Goal: Information Seeking & Learning: Learn about a topic

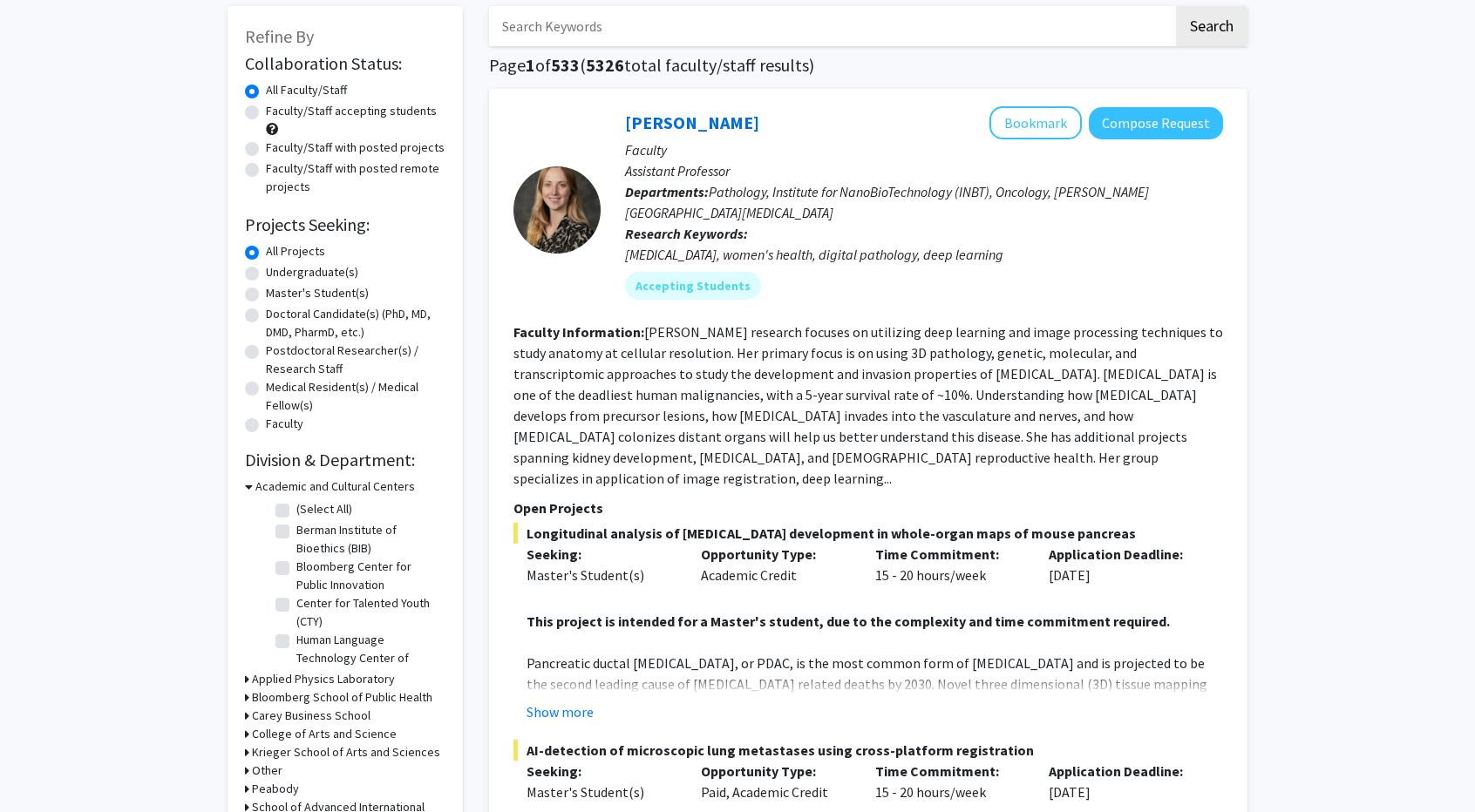
scroll to position [261, 0]
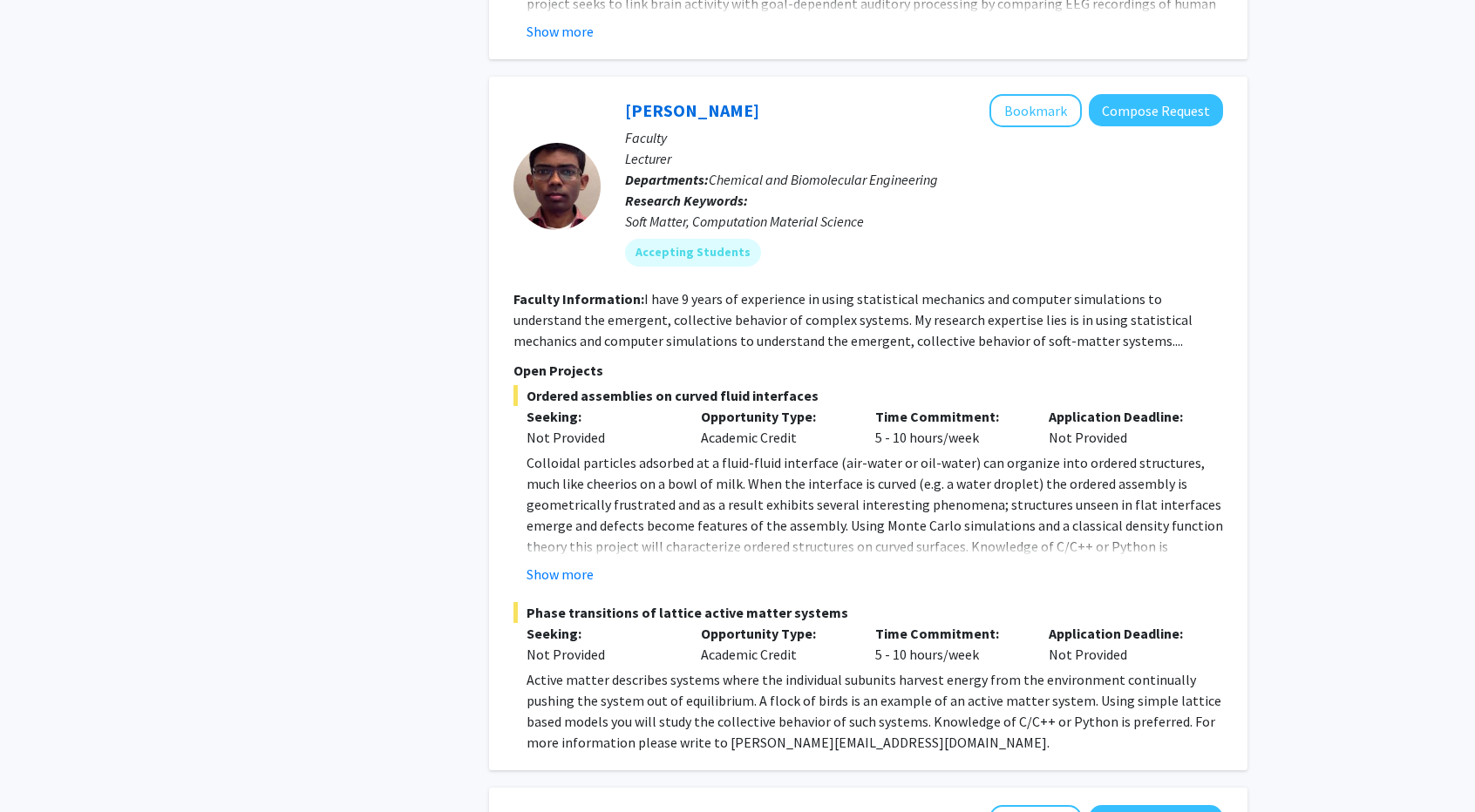
scroll to position [2004, 0]
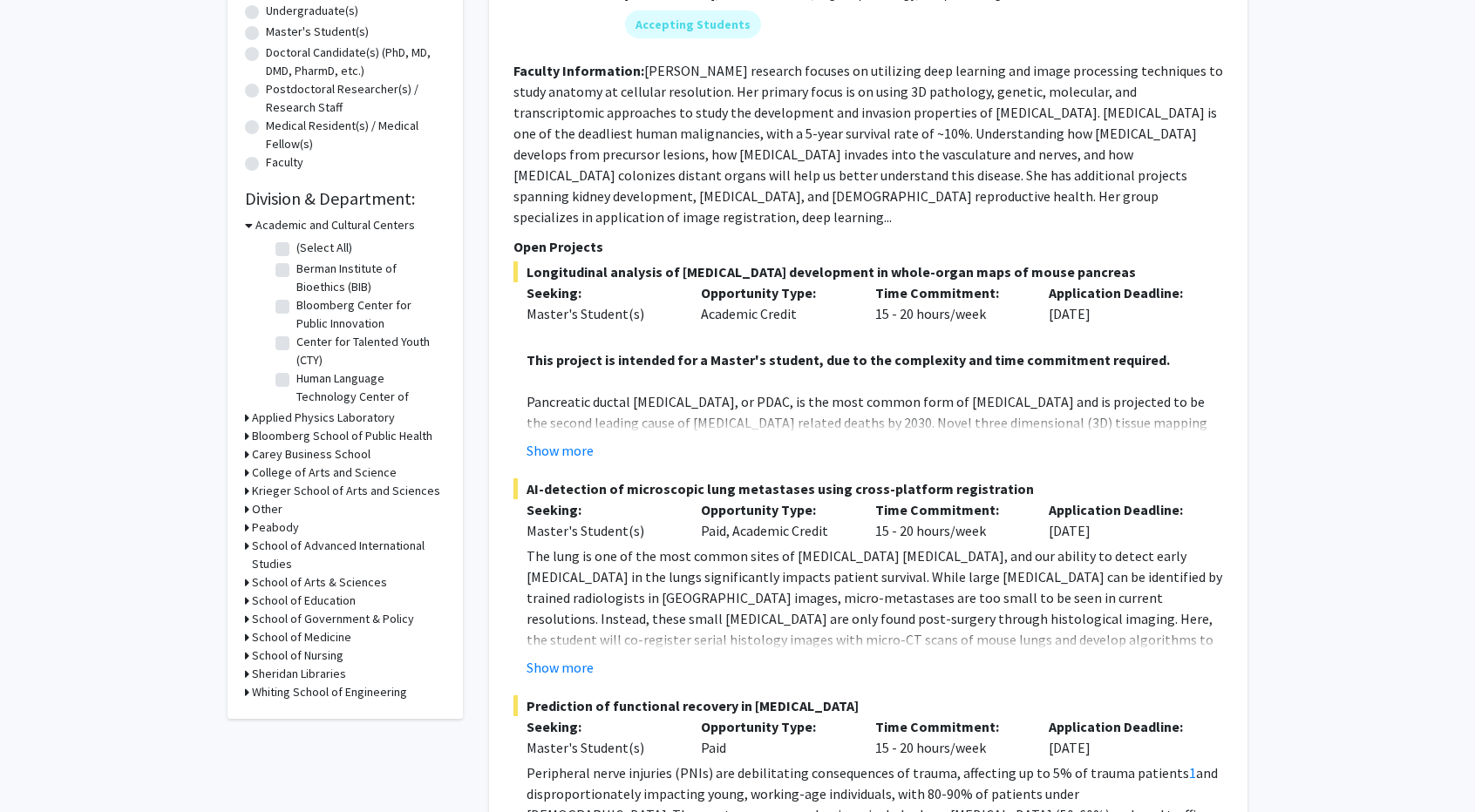
scroll to position [261, 0]
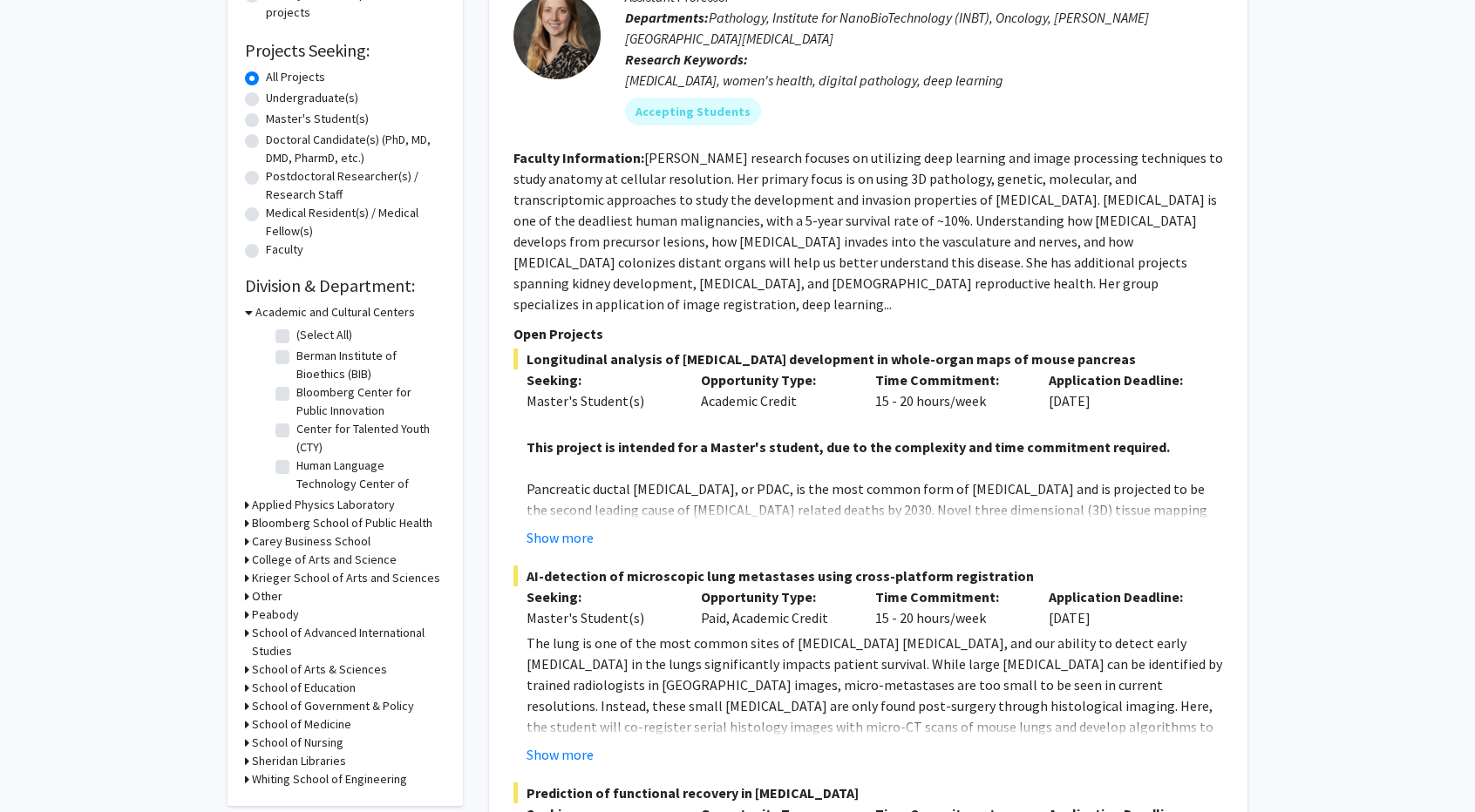
click at [248, 523] on icon at bounding box center [247, 524] width 5 height 19
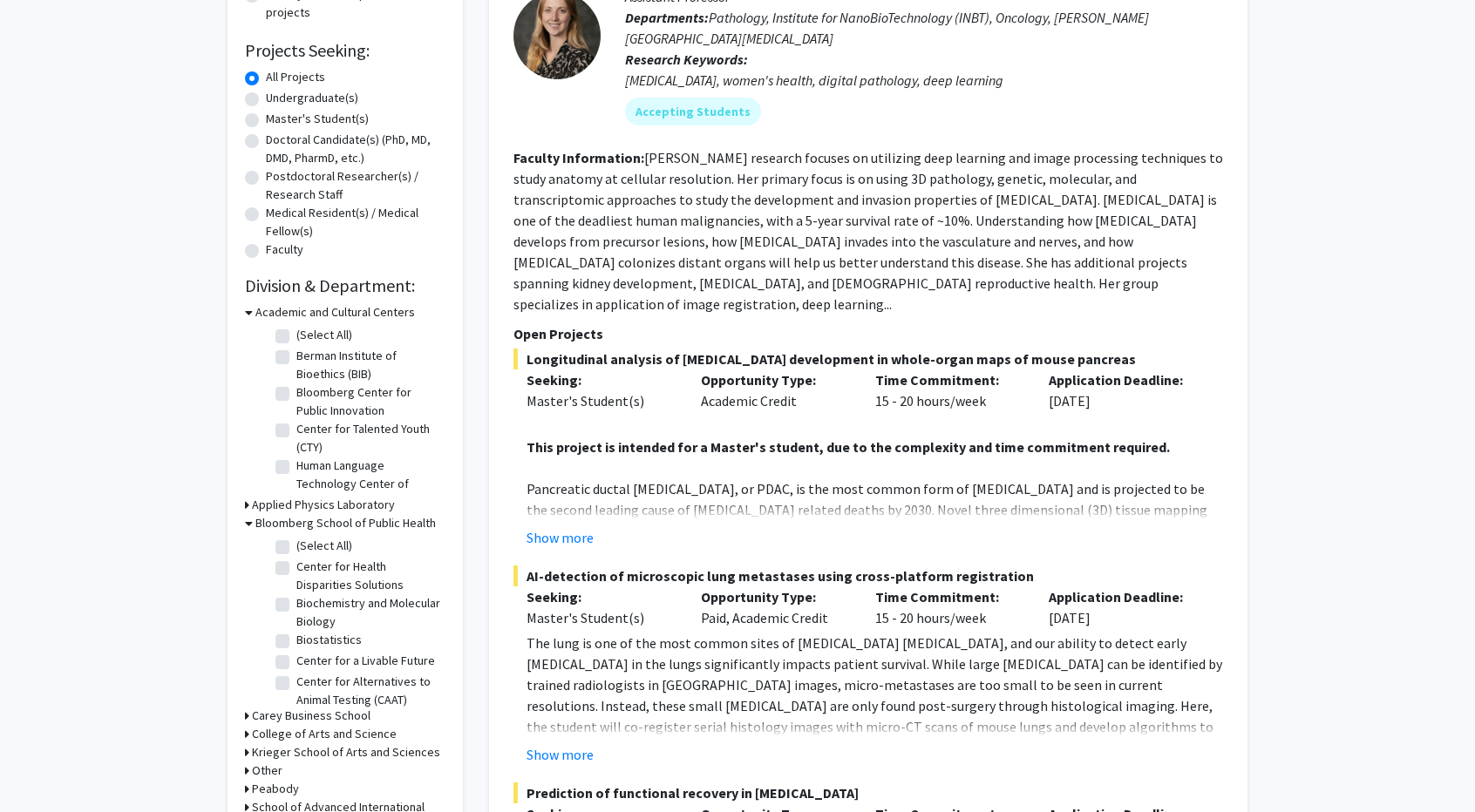
click at [297, 545] on label "(Select All)" at bounding box center [325, 546] width 56 height 19
click at [297, 545] on input "(Select All)" at bounding box center [302, 542] width 11 height 11
checkbox input "true"
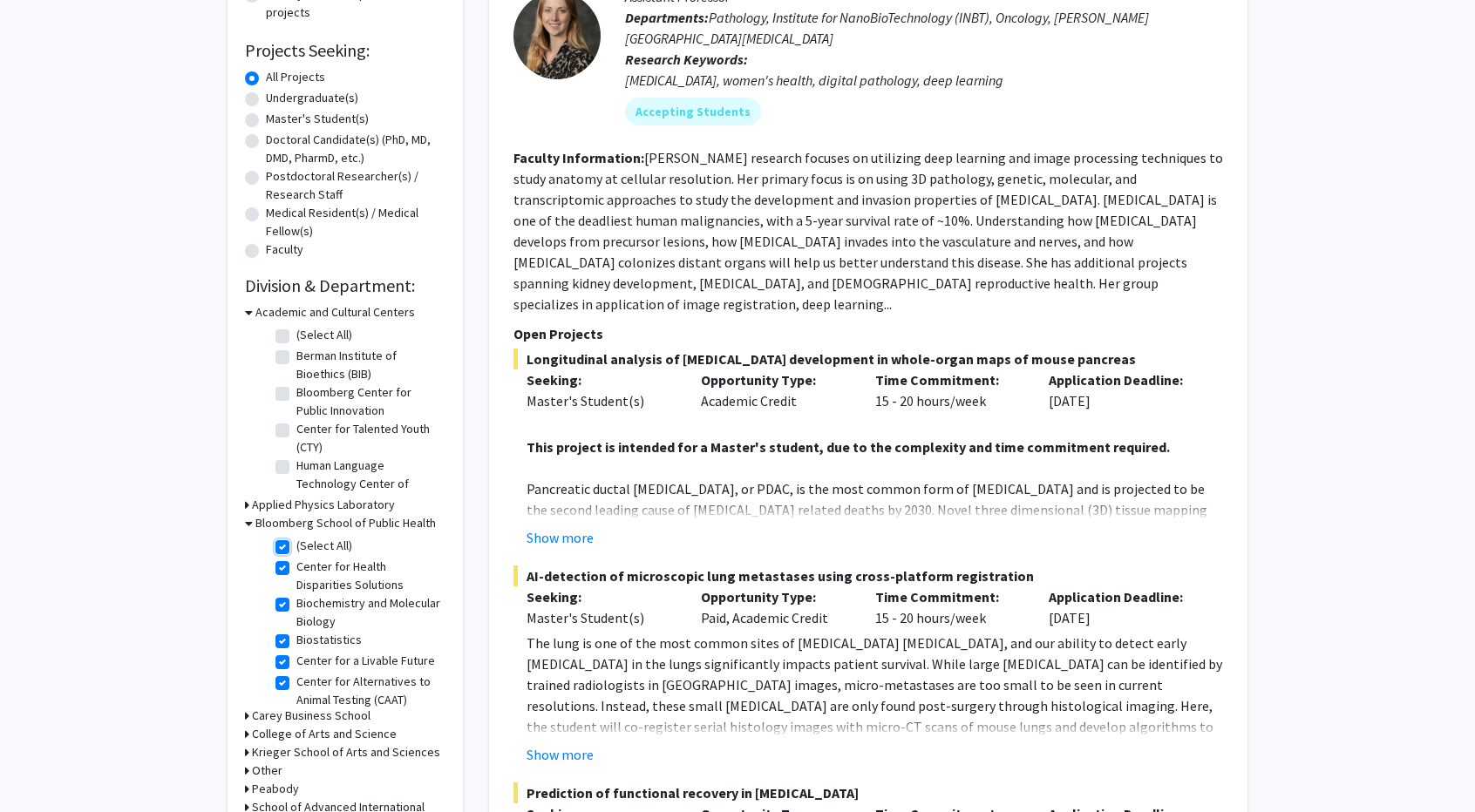
checkbox input "true"
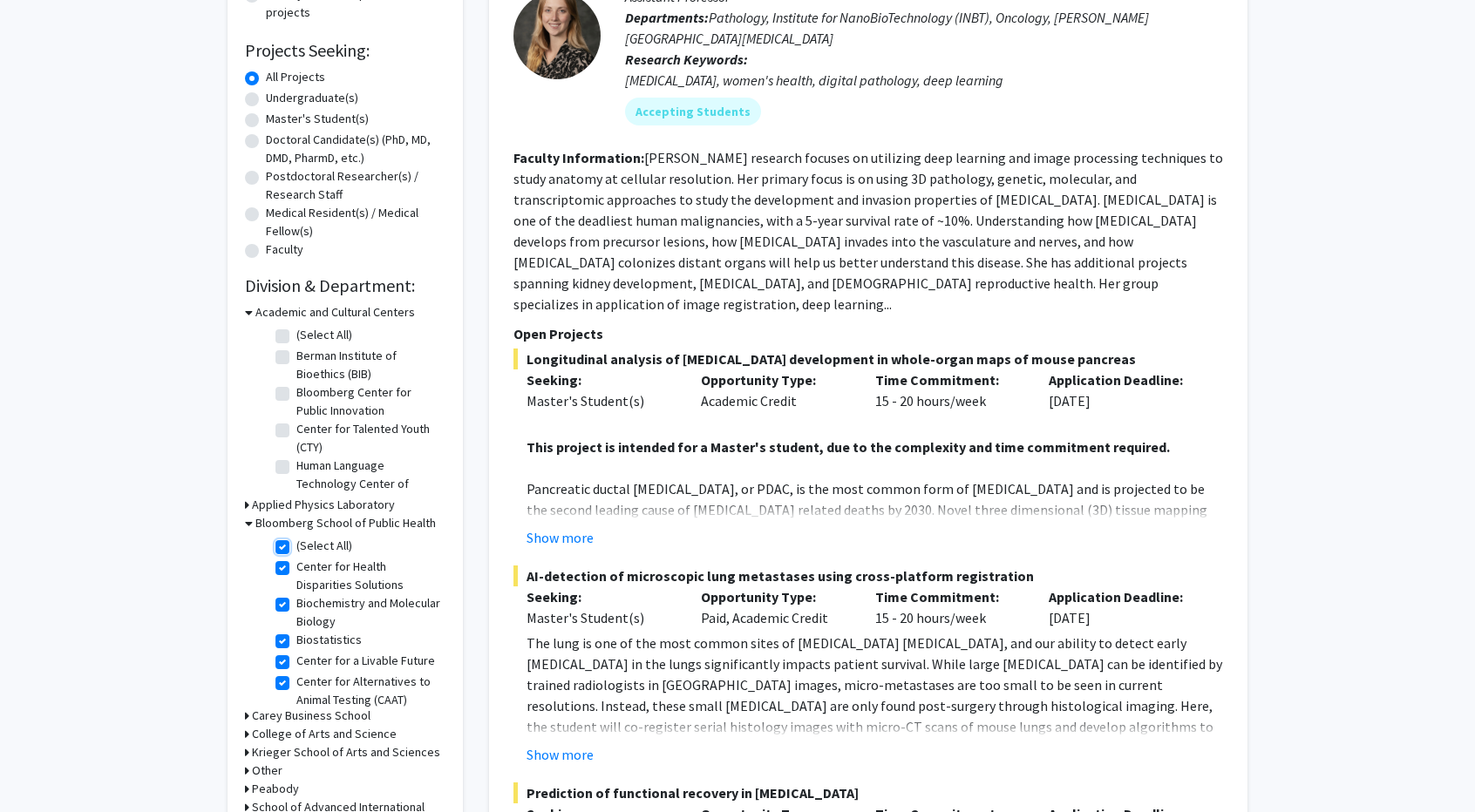
checkbox input "true"
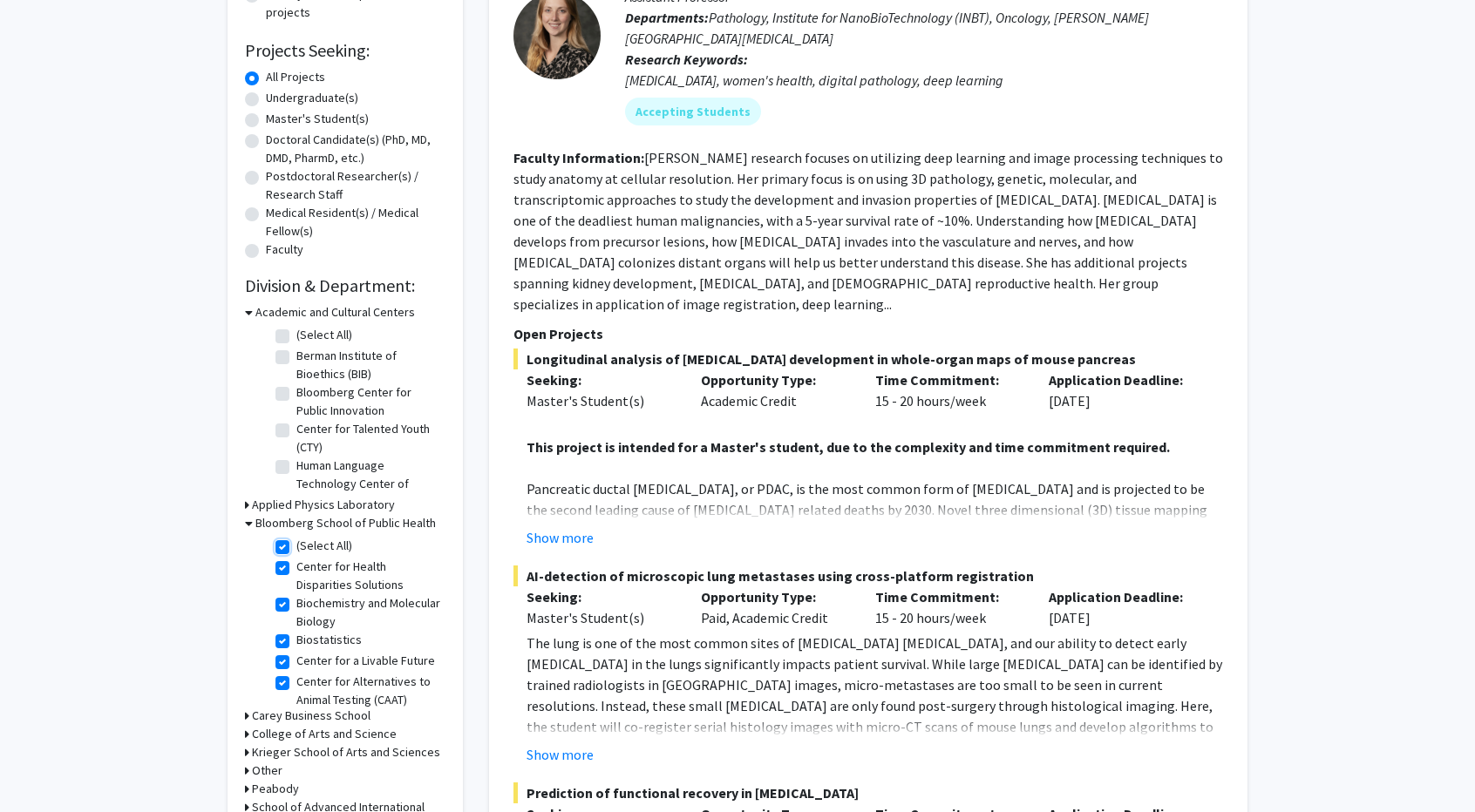
checkbox input "true"
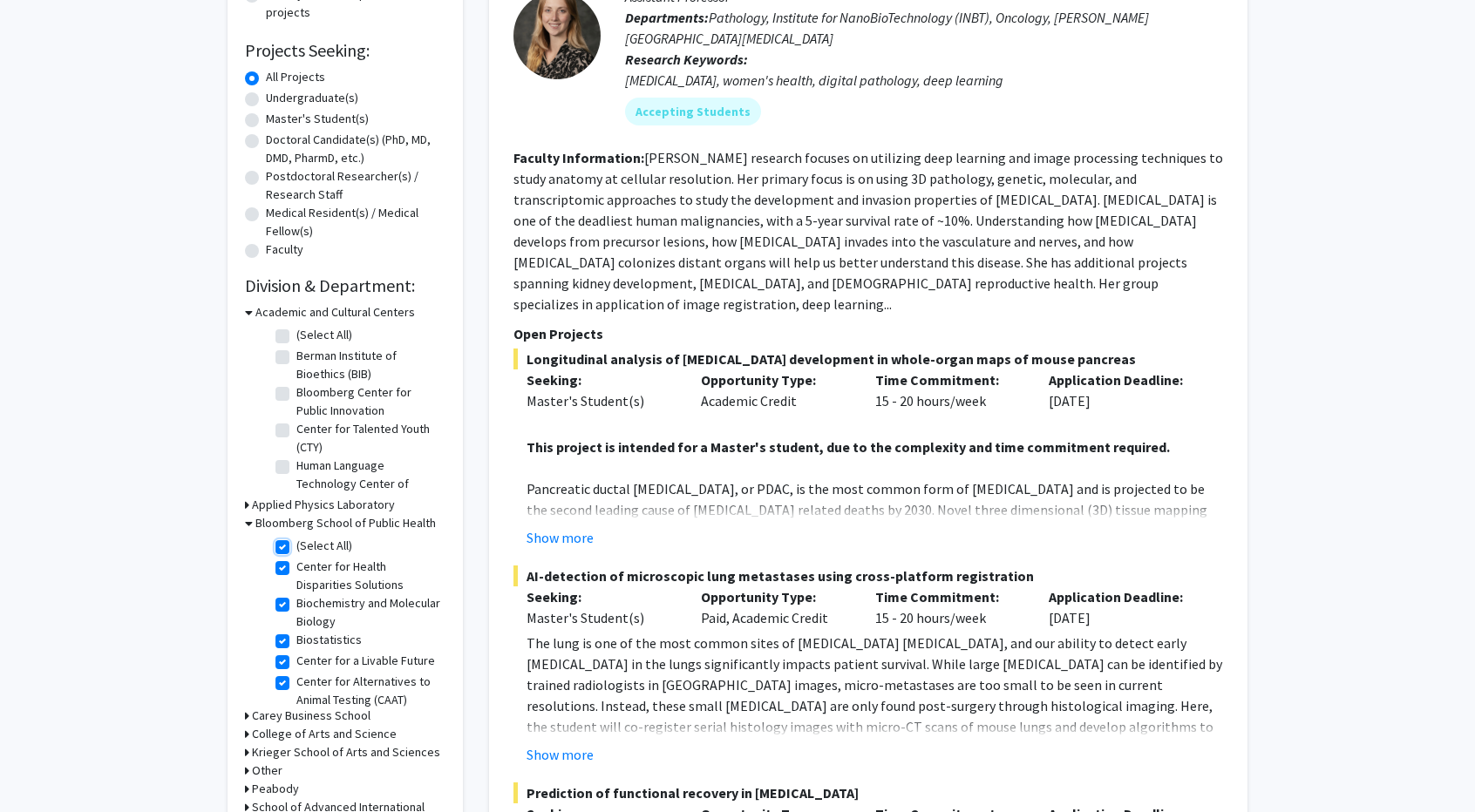
checkbox input "true"
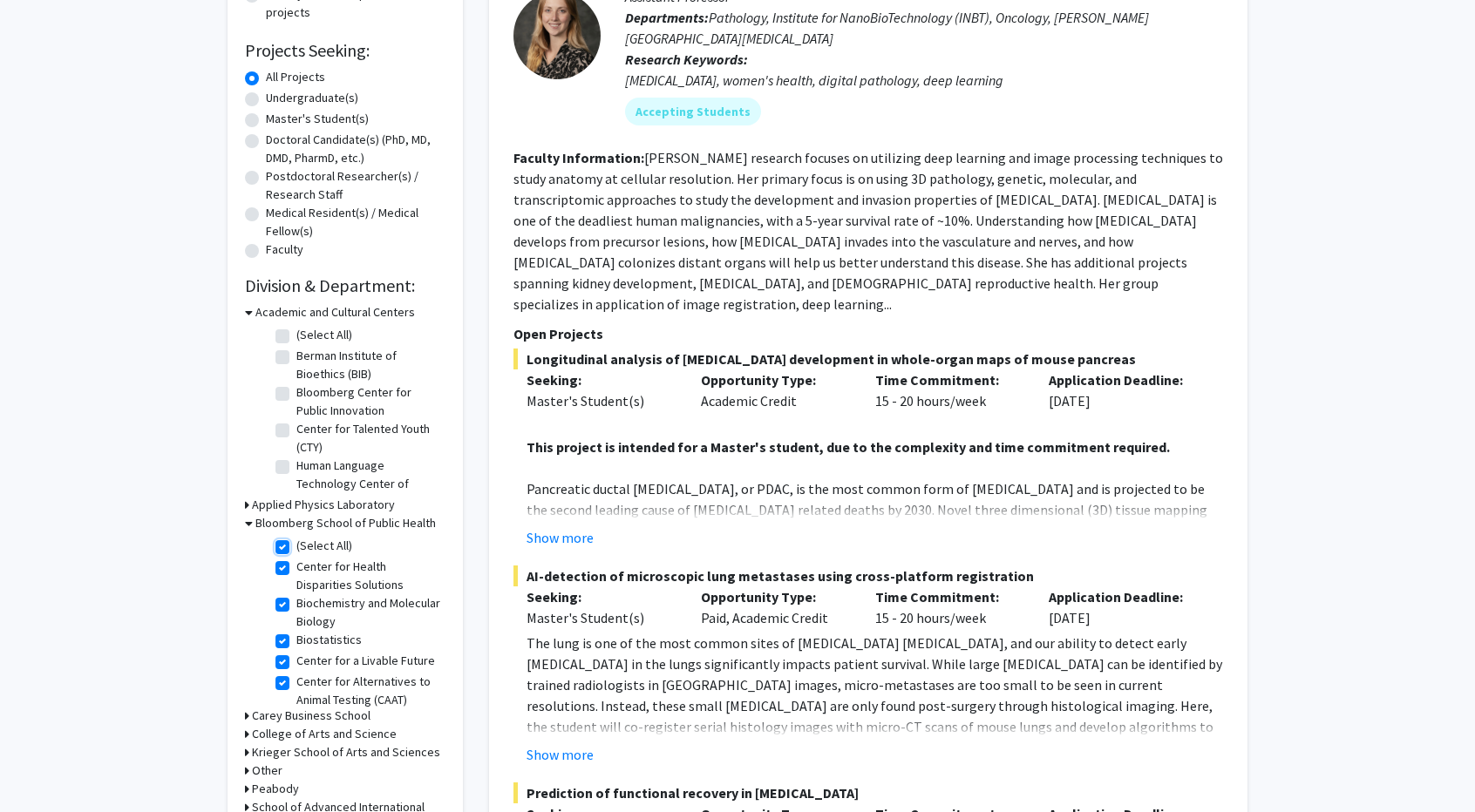
checkbox input "true"
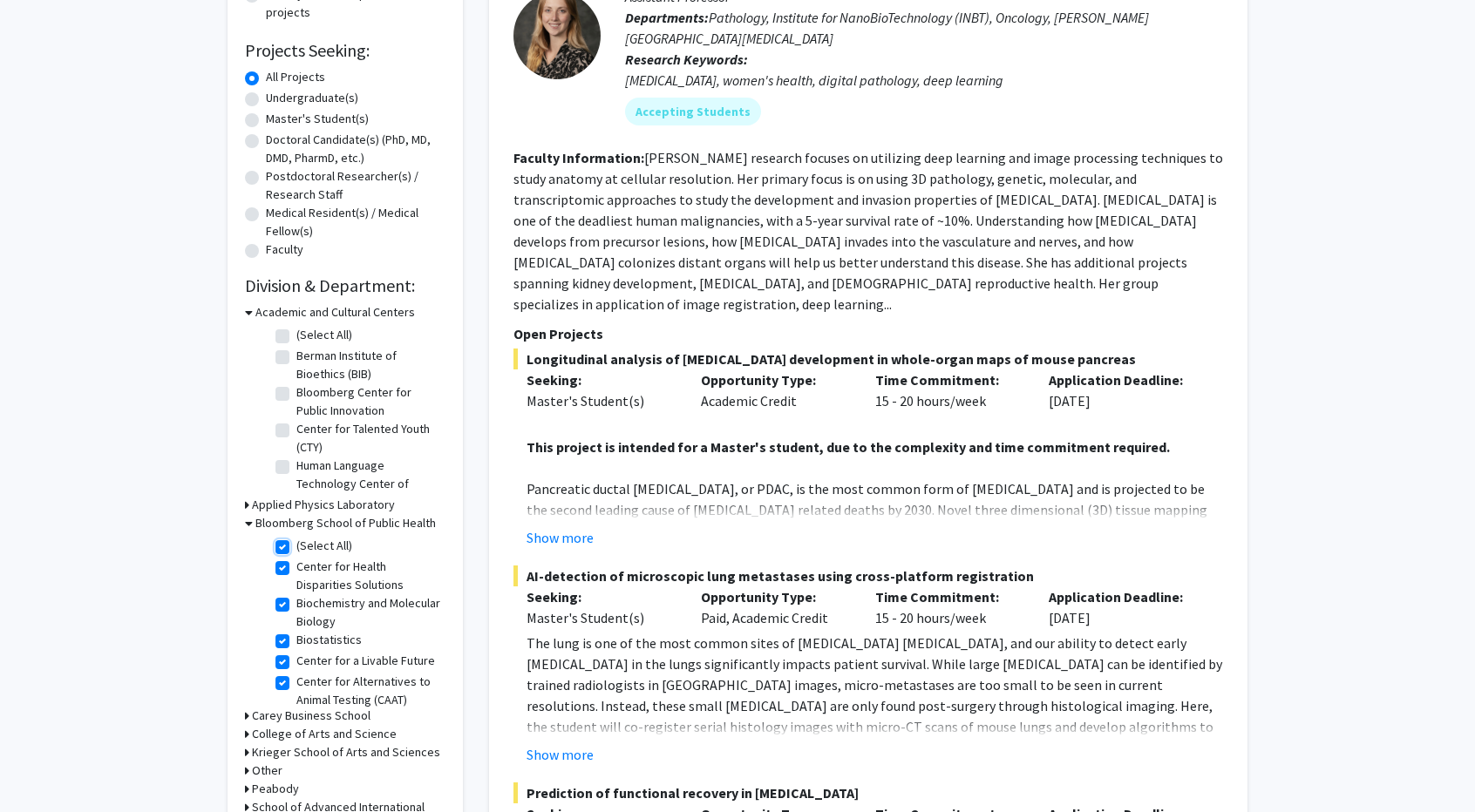
checkbox input "true"
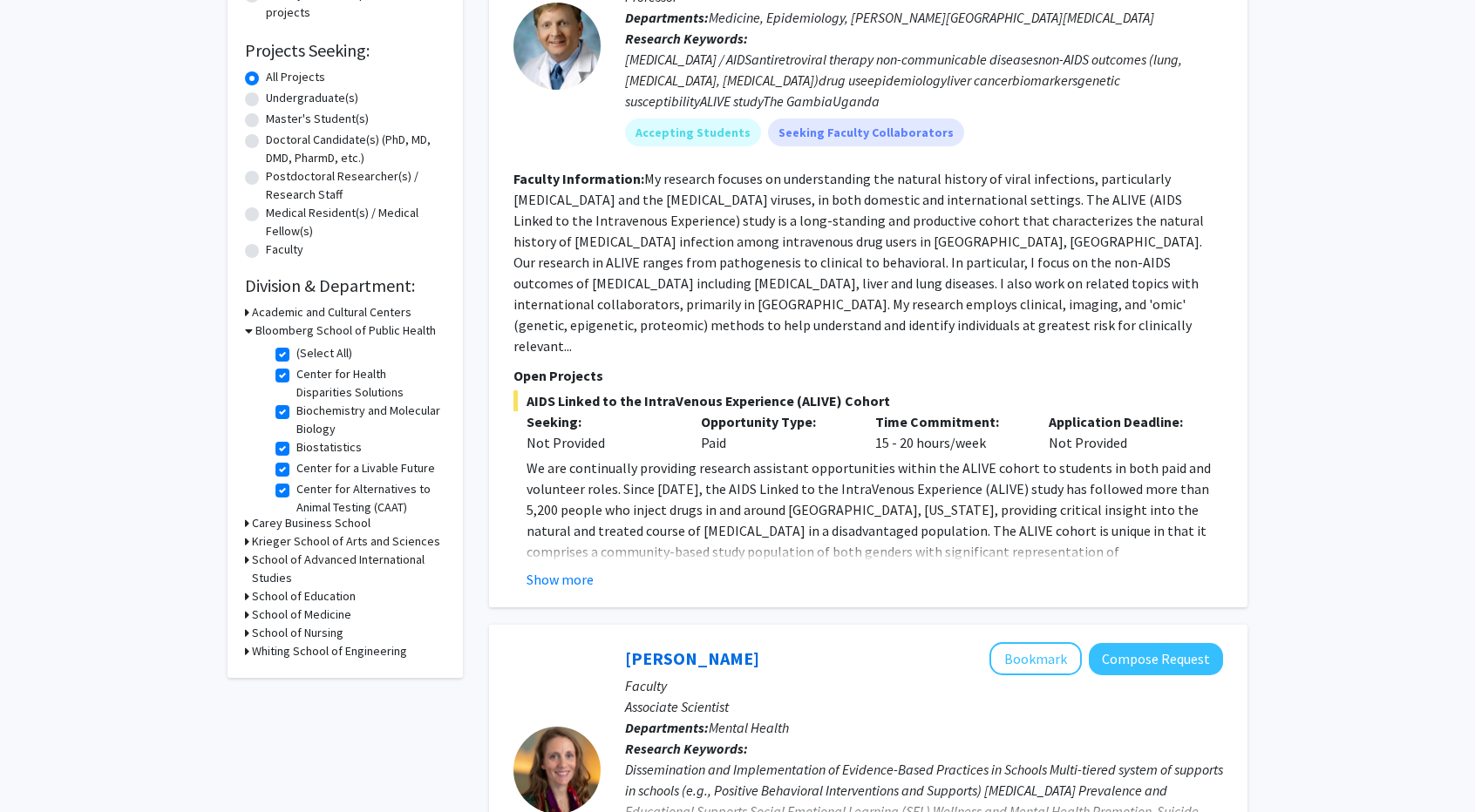
scroll to position [349, 0]
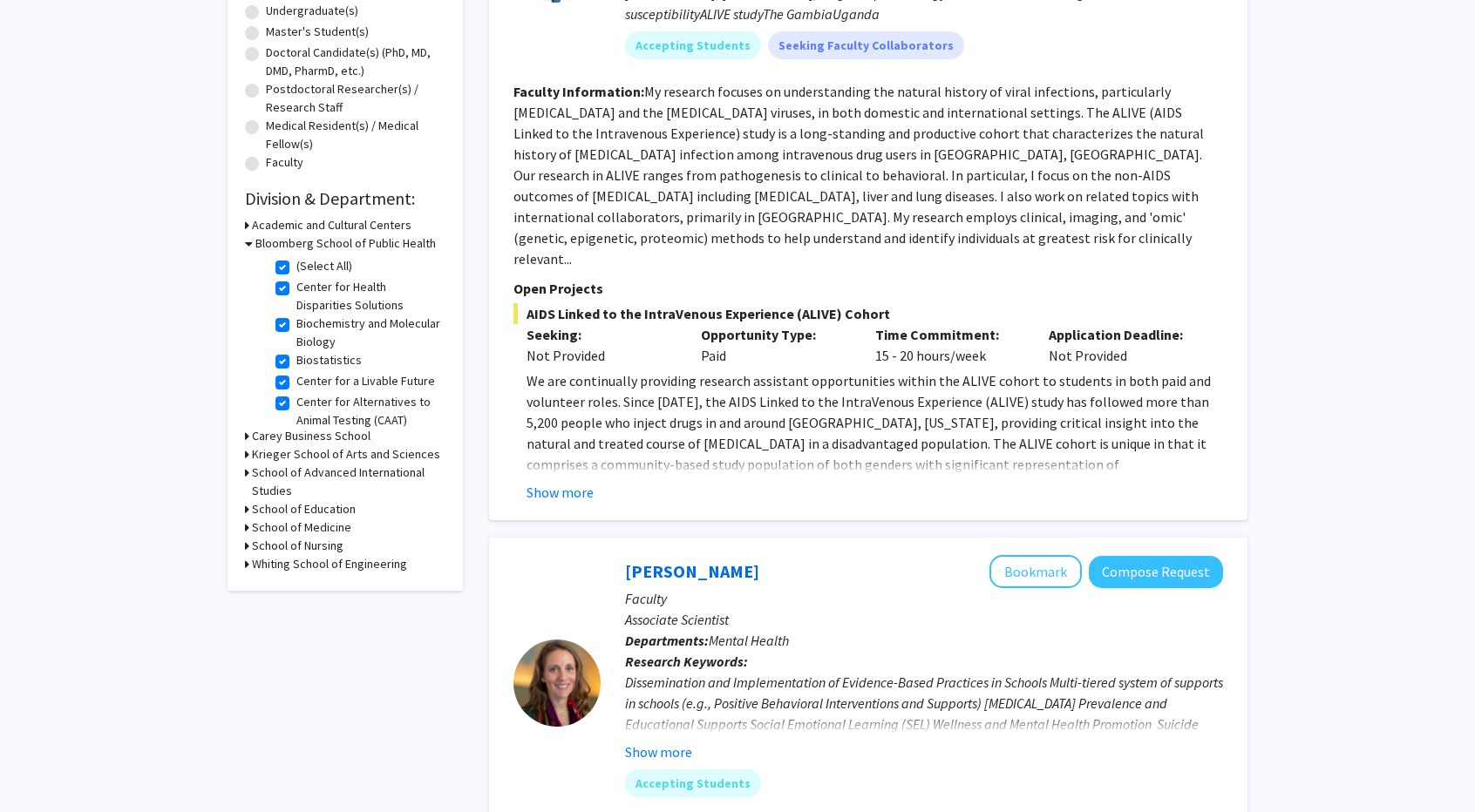
click at [246, 529] on icon at bounding box center [247, 527] width 5 height 19
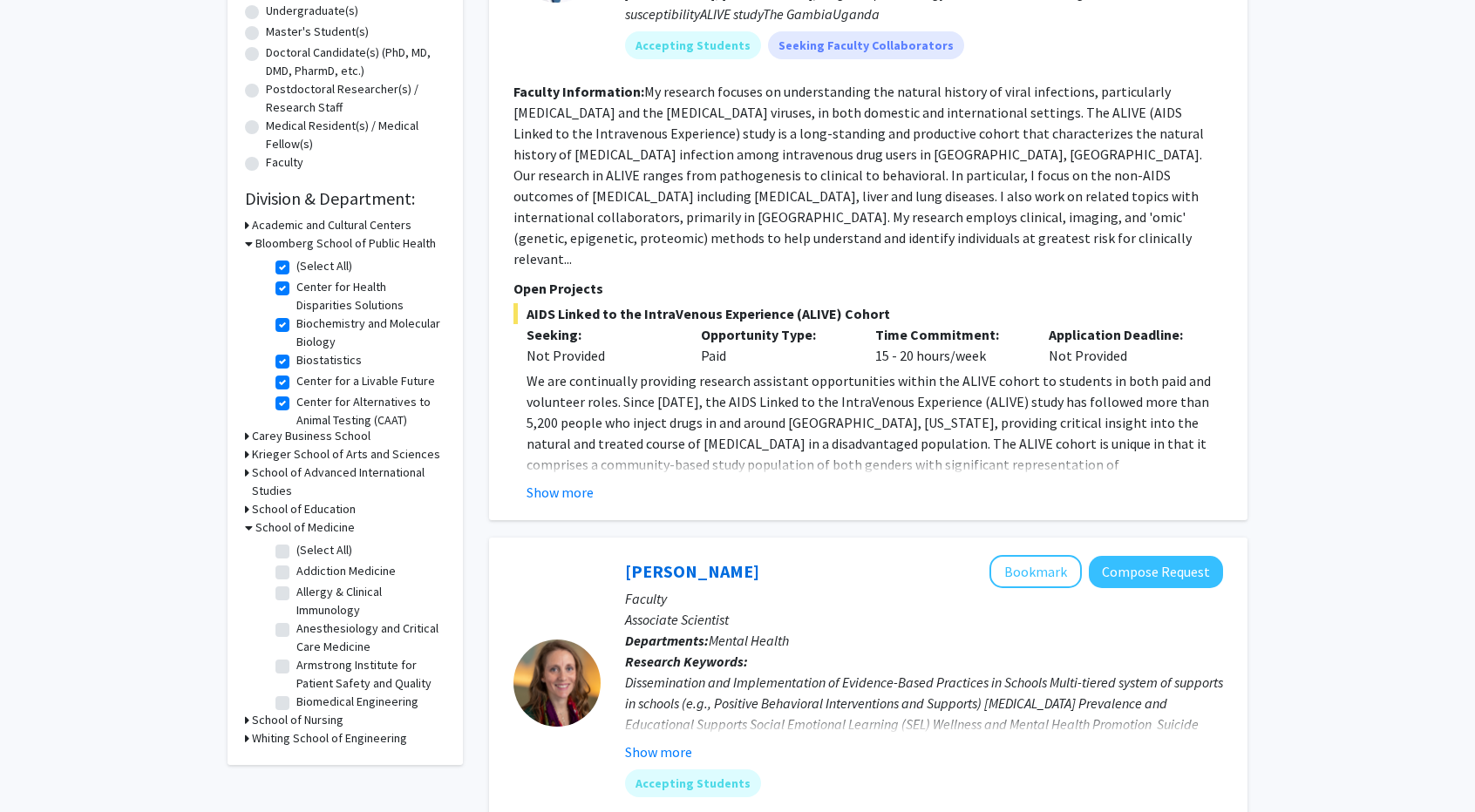
click at [297, 552] on label "(Select All)" at bounding box center [325, 551] width 56 height 19
click at [297, 552] on input "(Select All)" at bounding box center [302, 547] width 11 height 11
checkbox input "true"
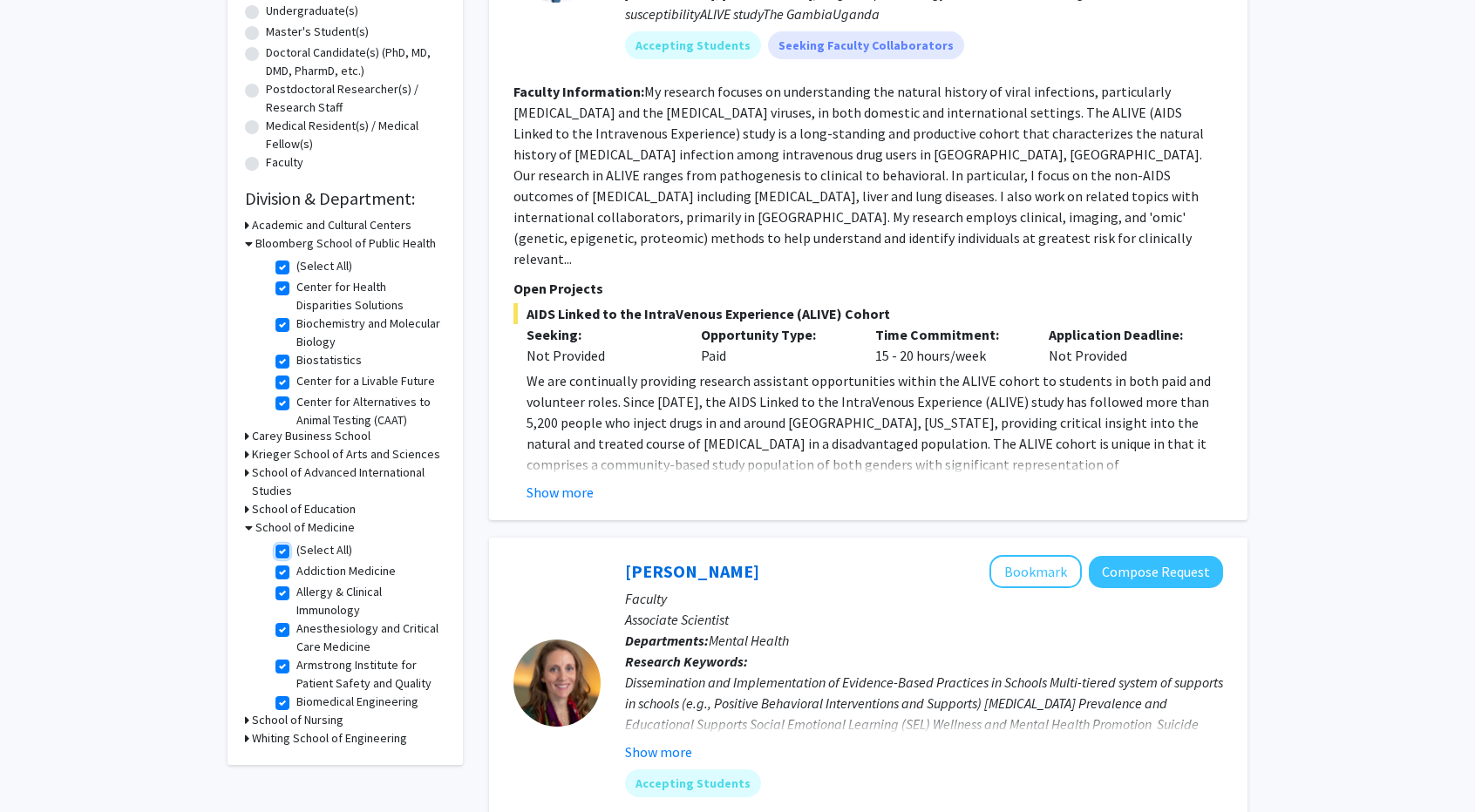
checkbox input "true"
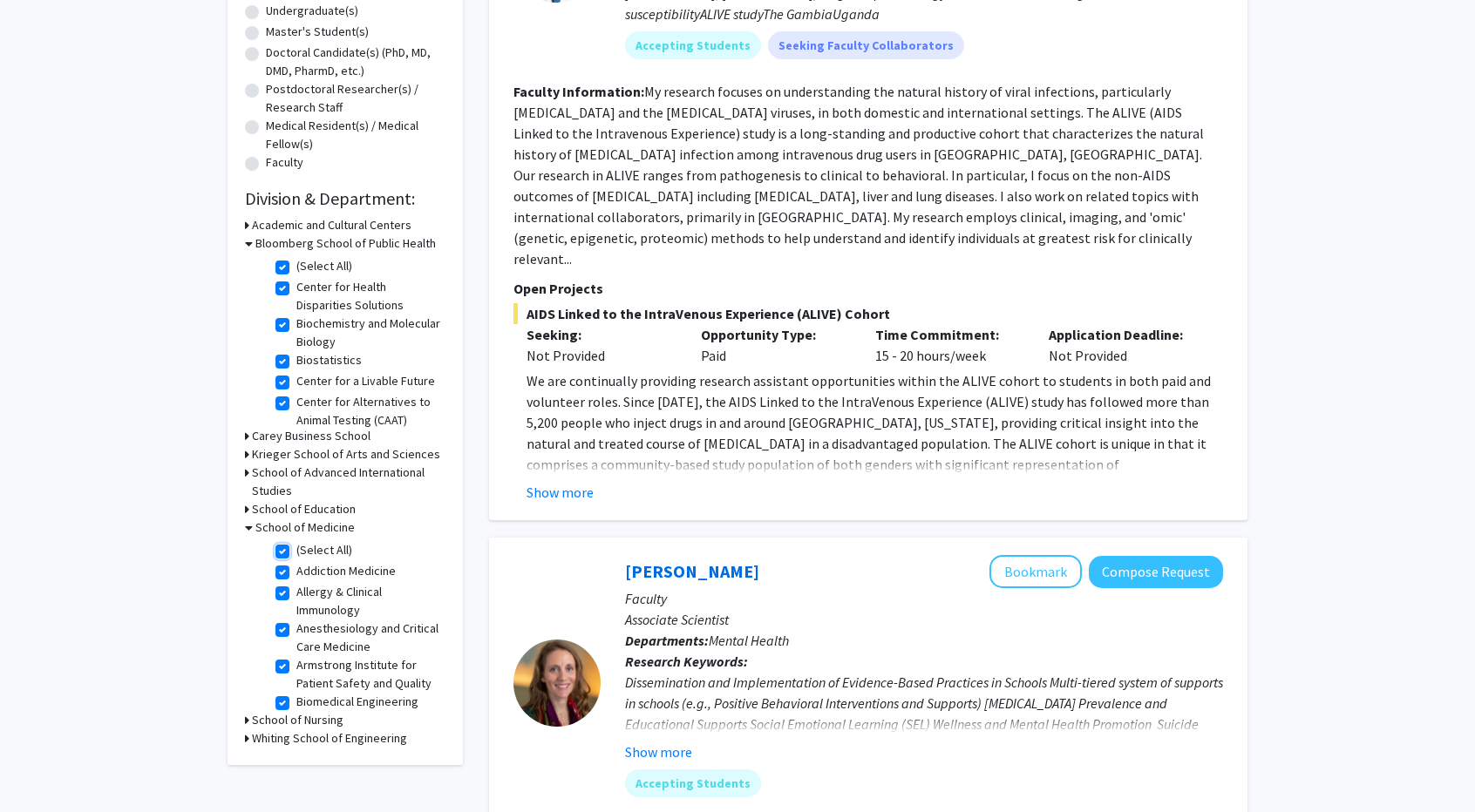
checkbox input "true"
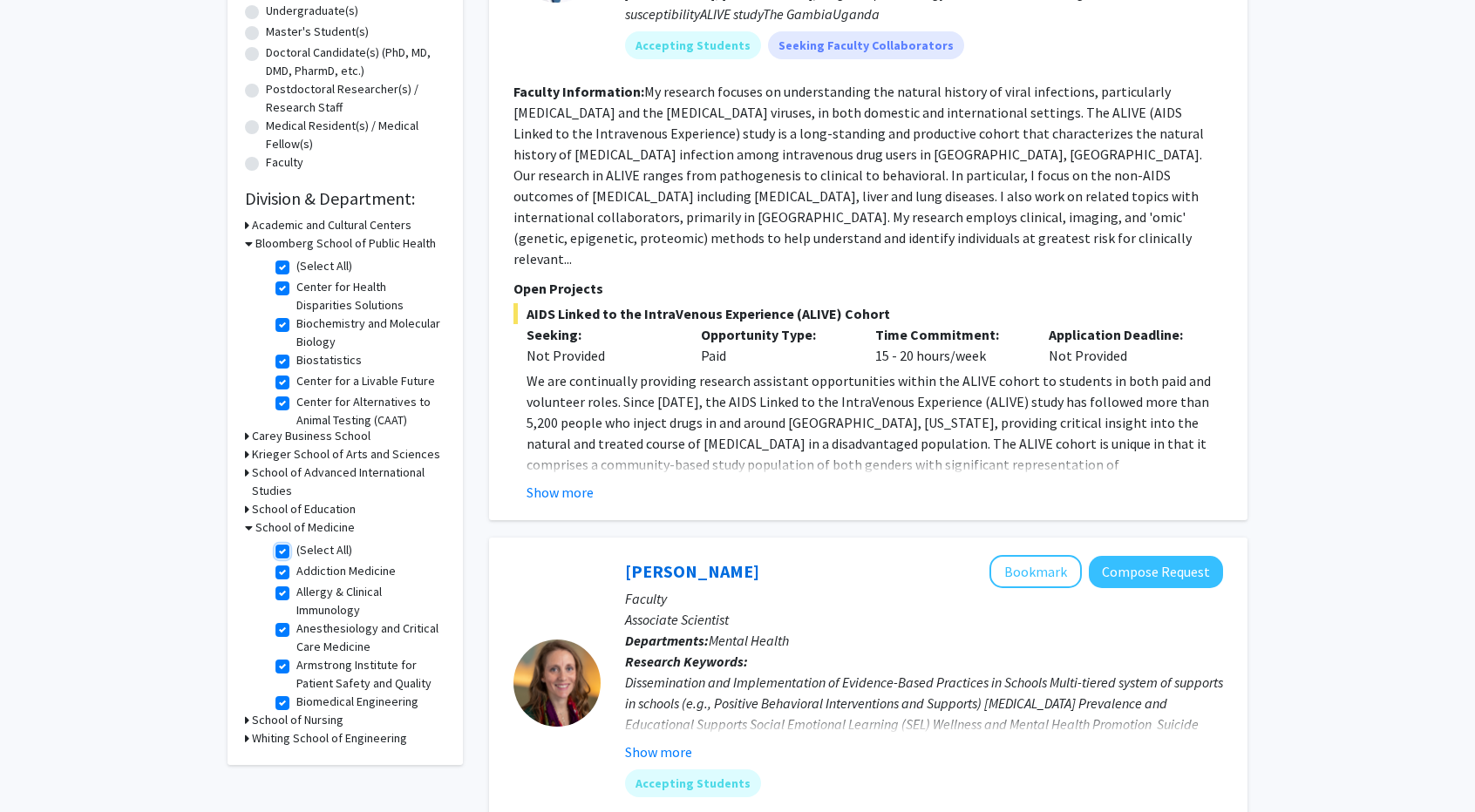
checkbox input "true"
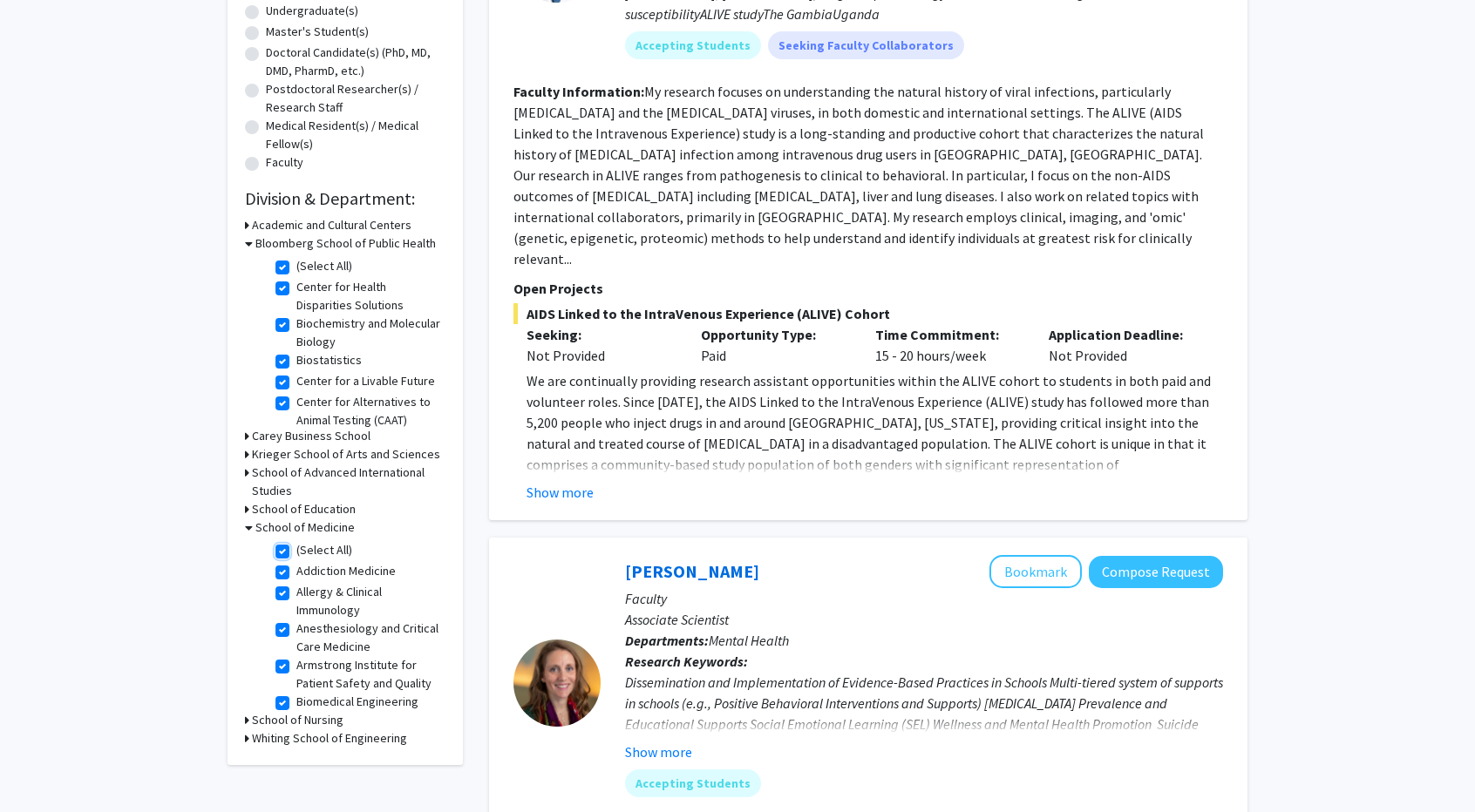
checkbox input "true"
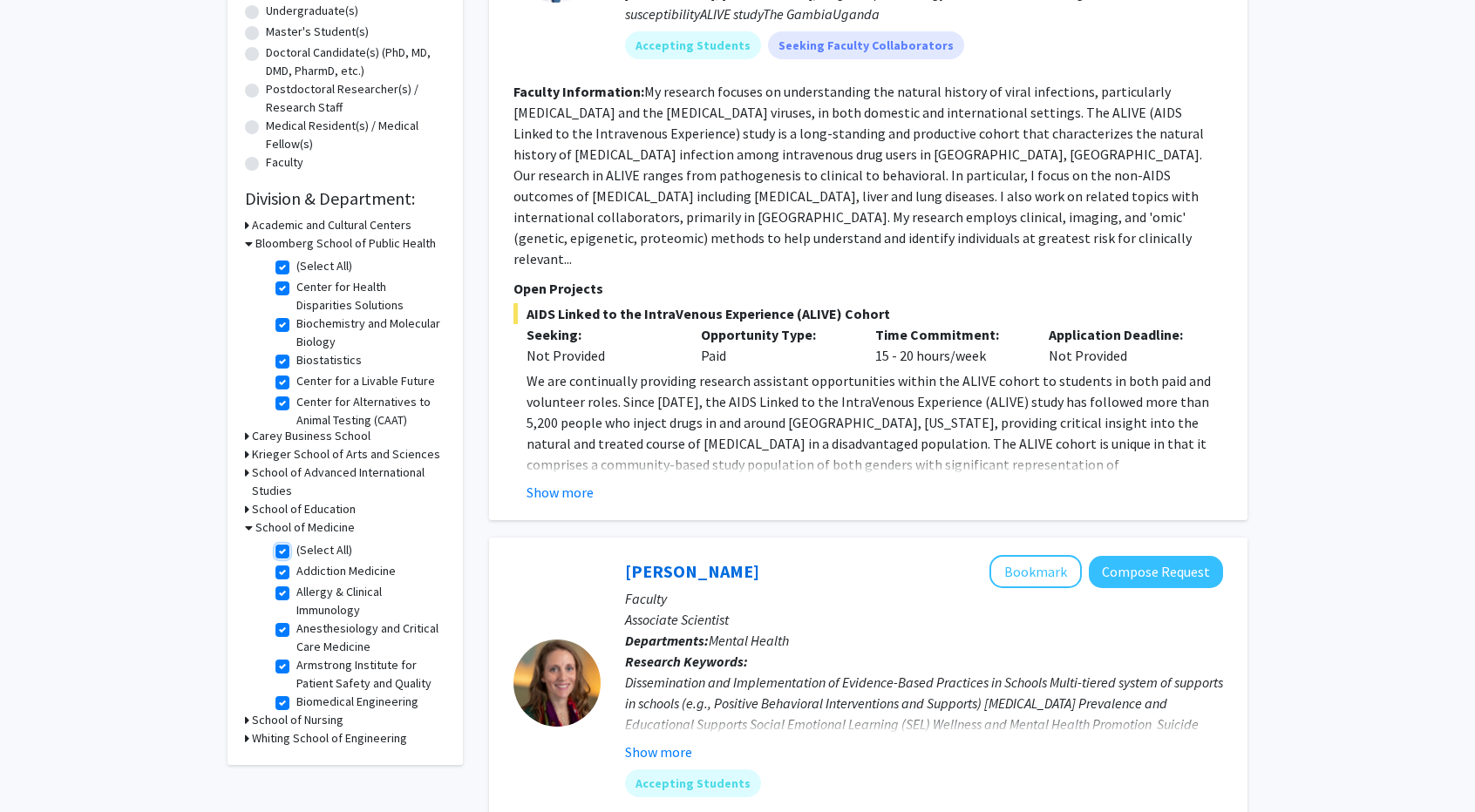
checkbox input "true"
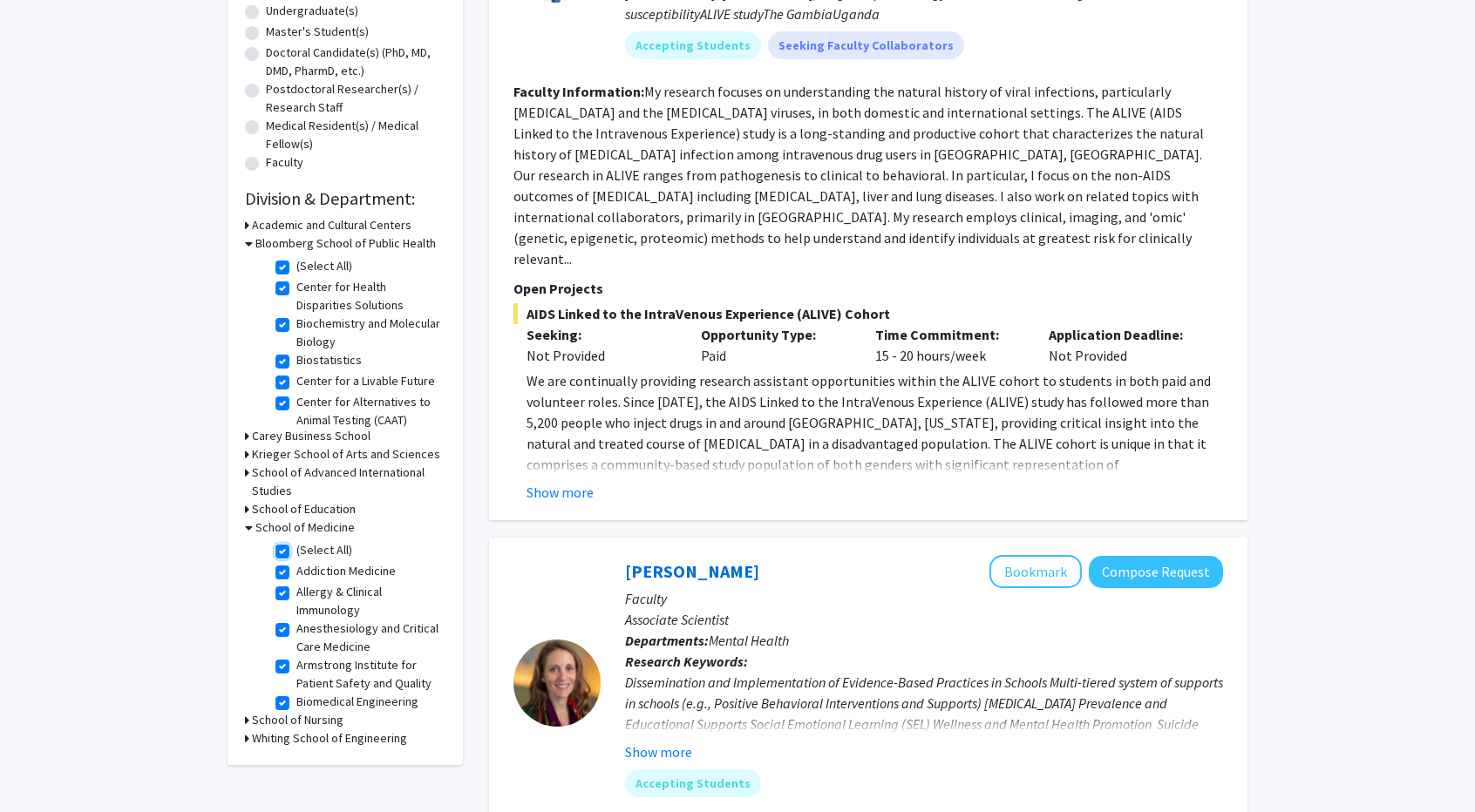
checkbox input "true"
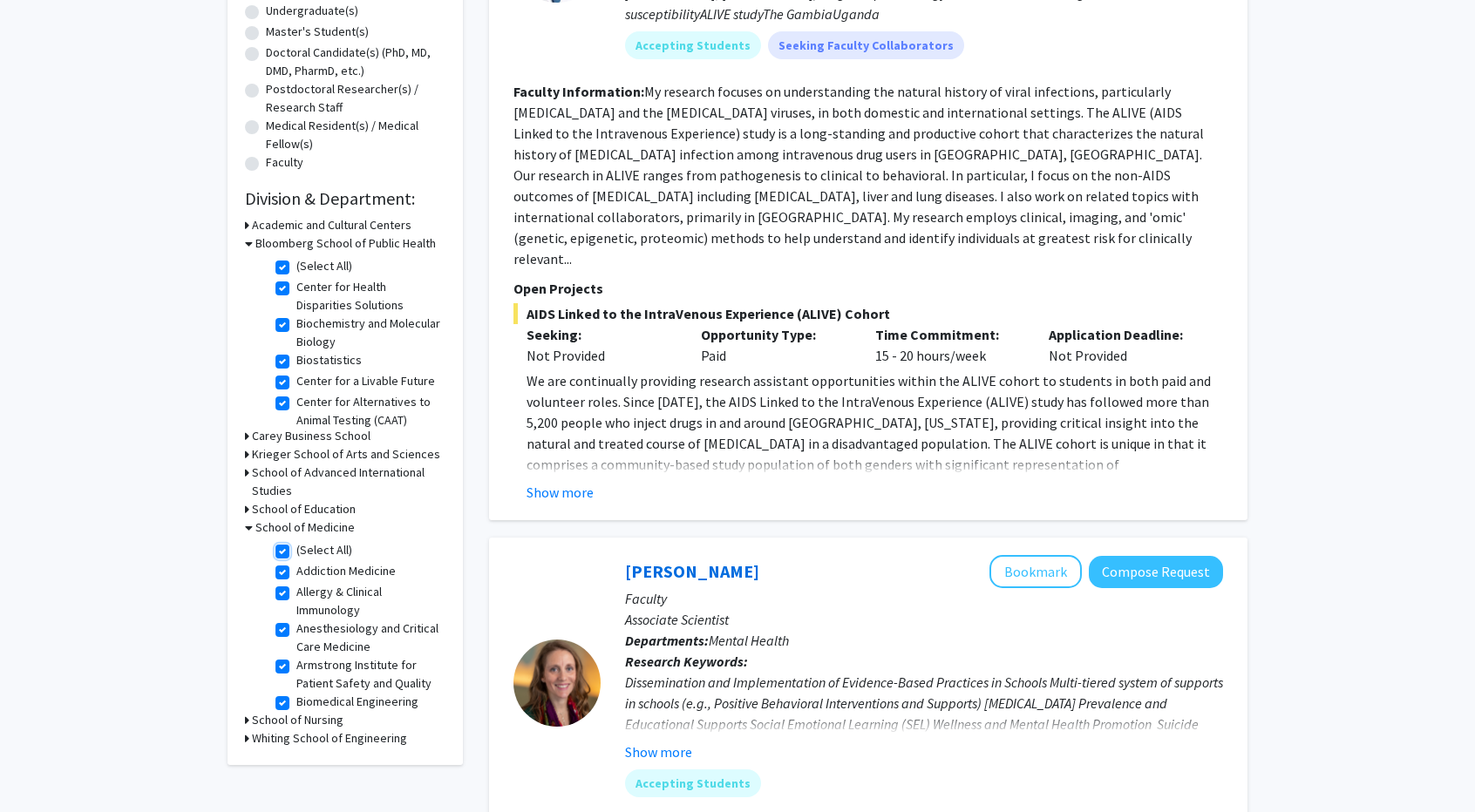
checkbox input "true"
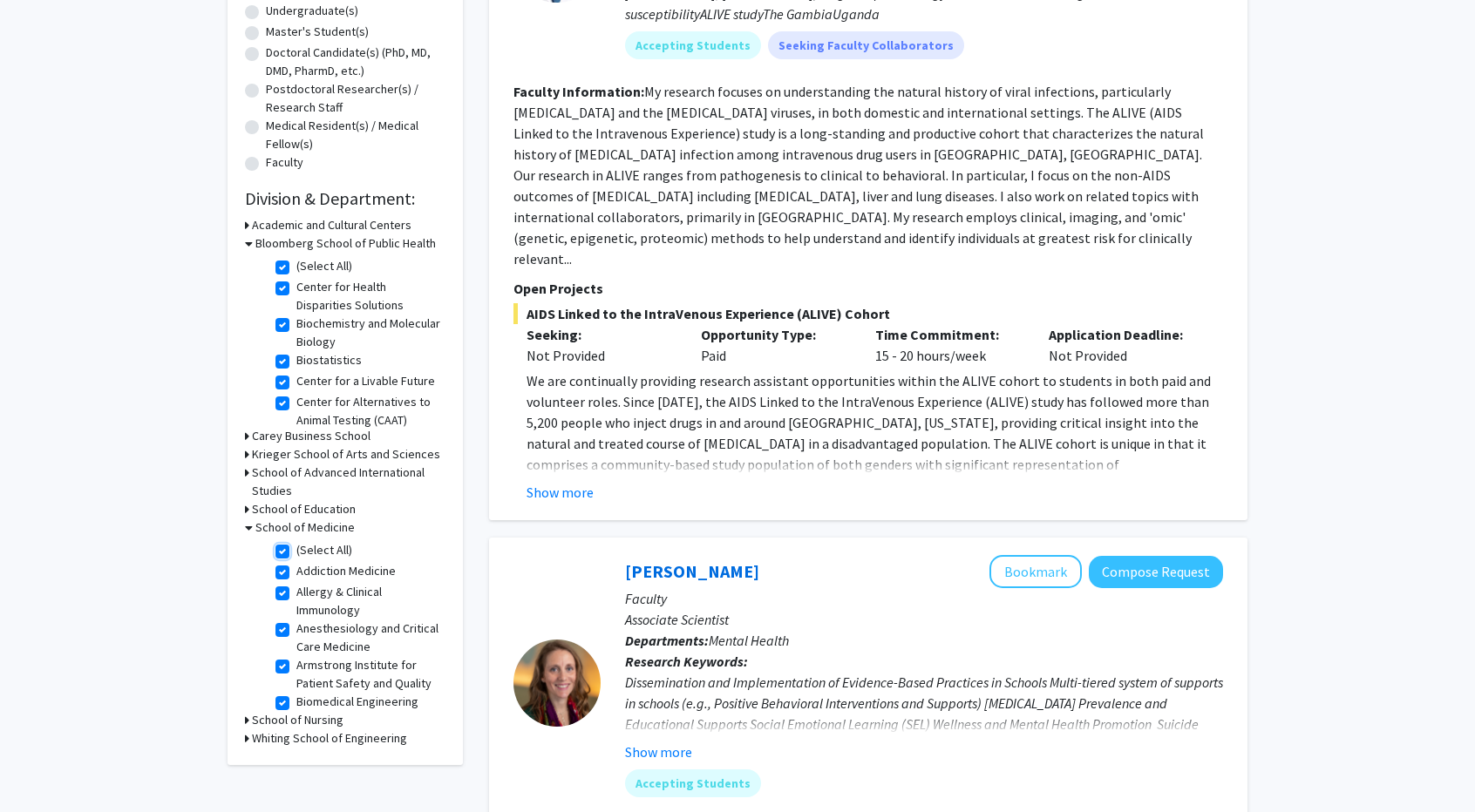
checkbox input "true"
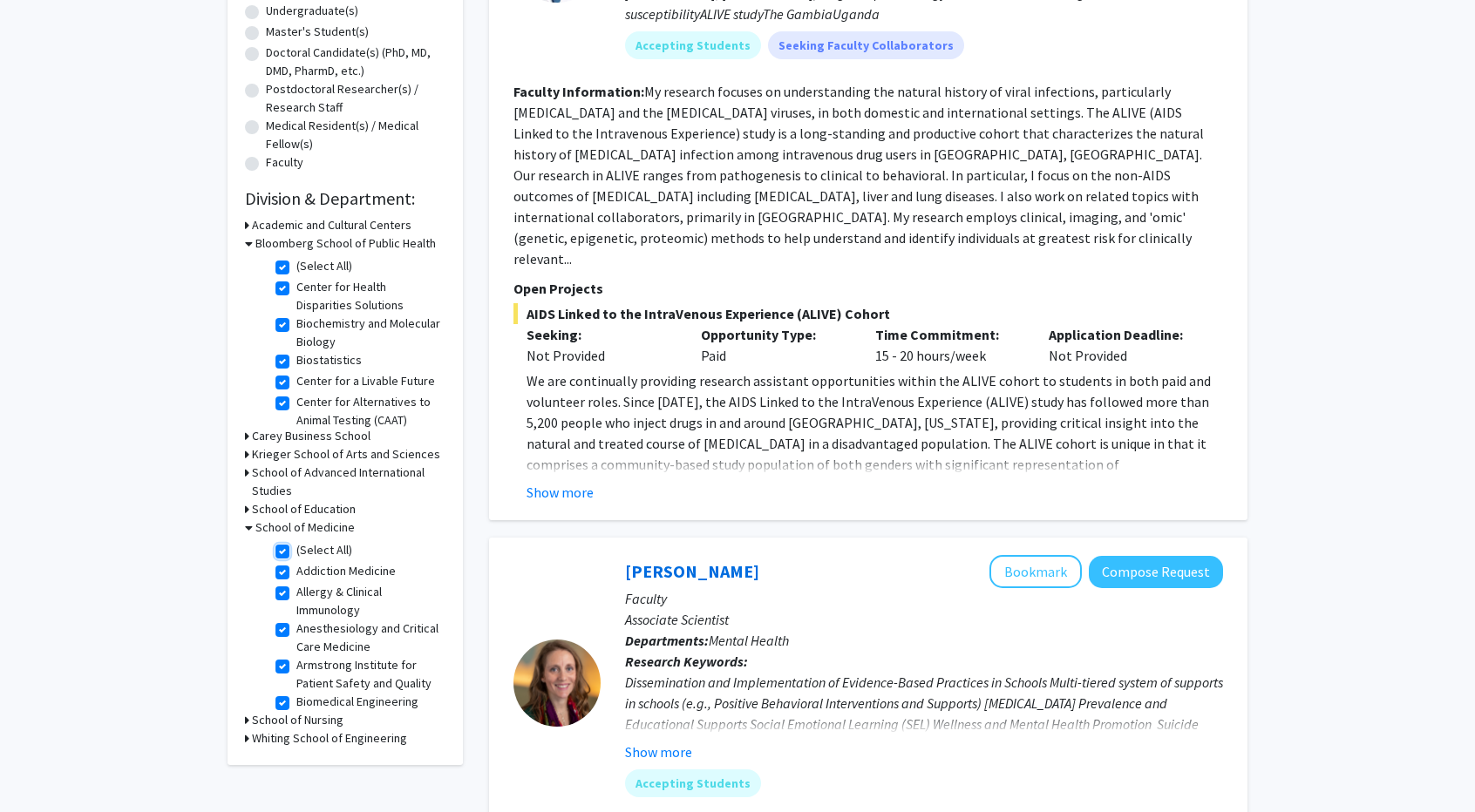
checkbox input "true"
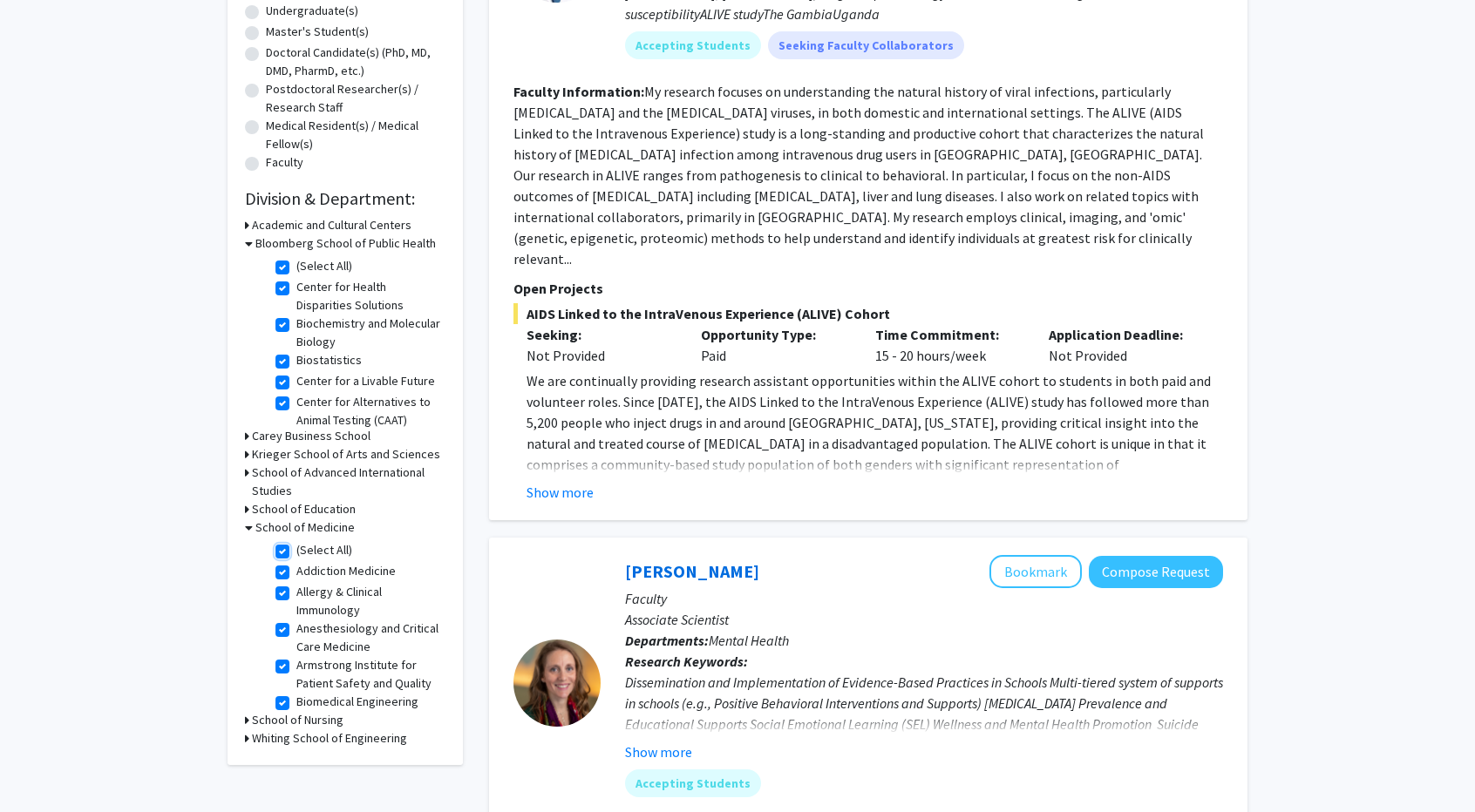
checkbox input "true"
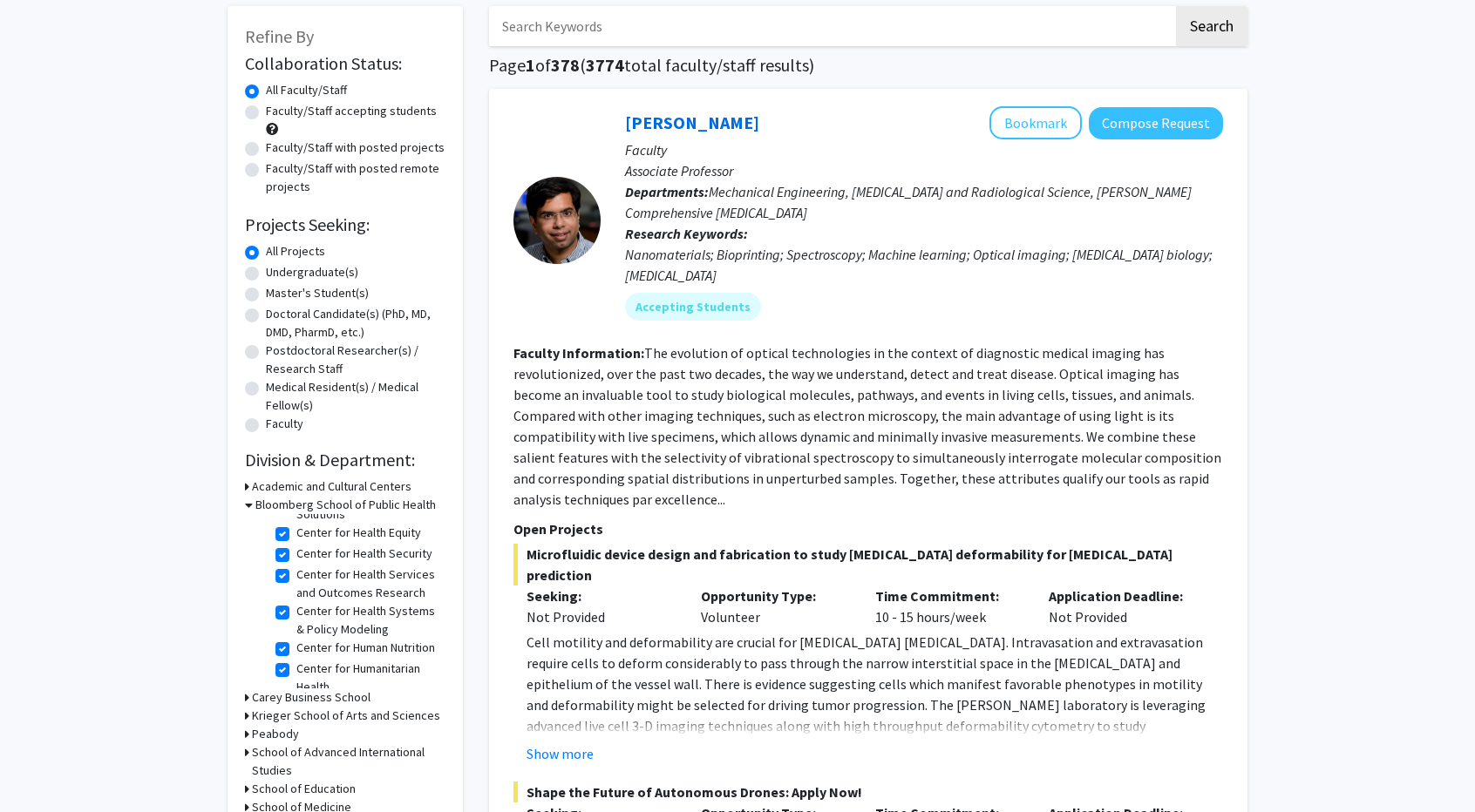
scroll to position [174, 0]
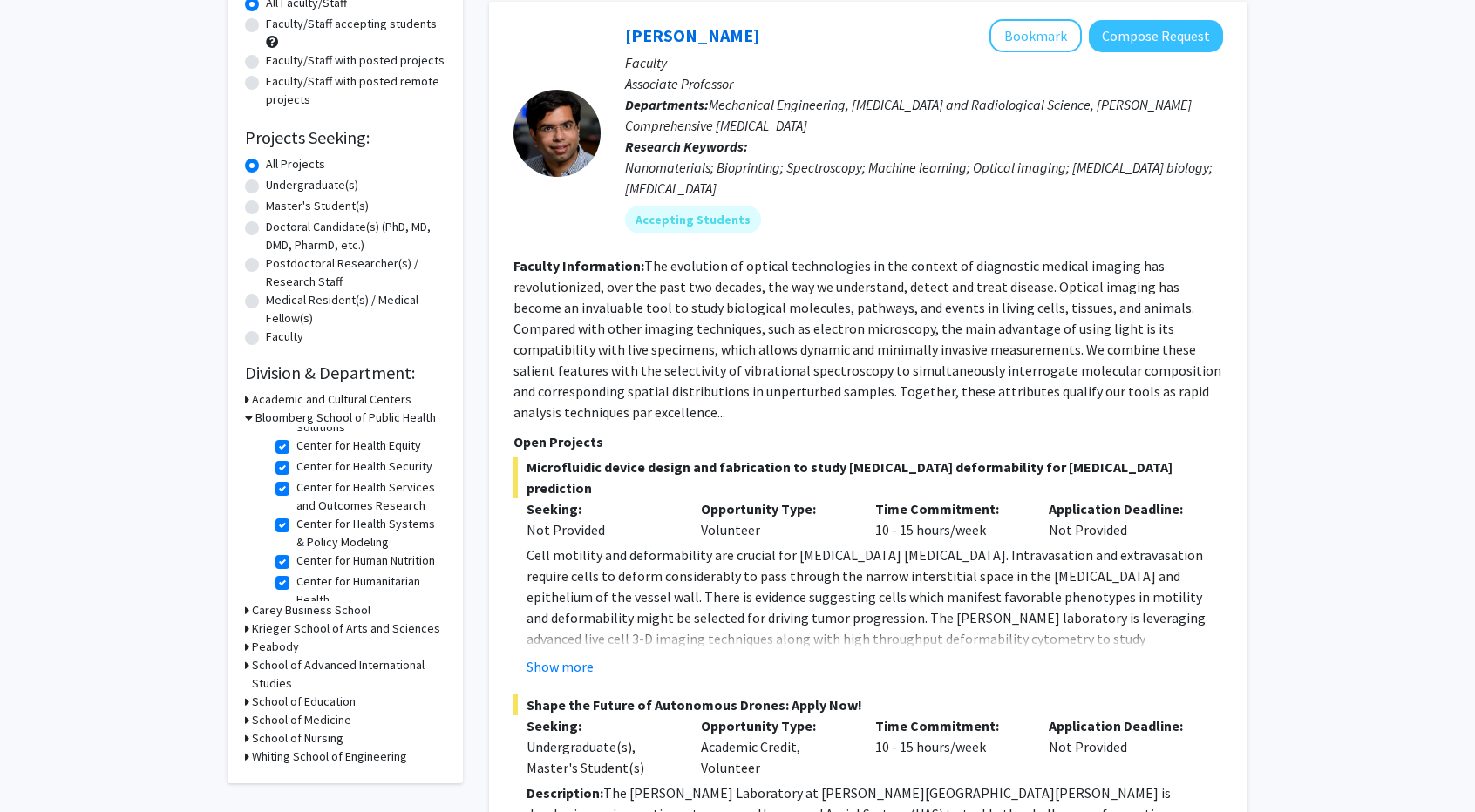
click at [244, 723] on div "Refine By Collaboration Status: Collaboration Status All Faculty/Staff Collabor…" at bounding box center [345, 351] width 235 height 864
click at [244, 721] on div "Refine By Collaboration Status: Collaboration Status All Faculty/Staff Collabor…" at bounding box center [345, 351] width 235 height 864
click at [248, 720] on icon at bounding box center [247, 720] width 5 height 19
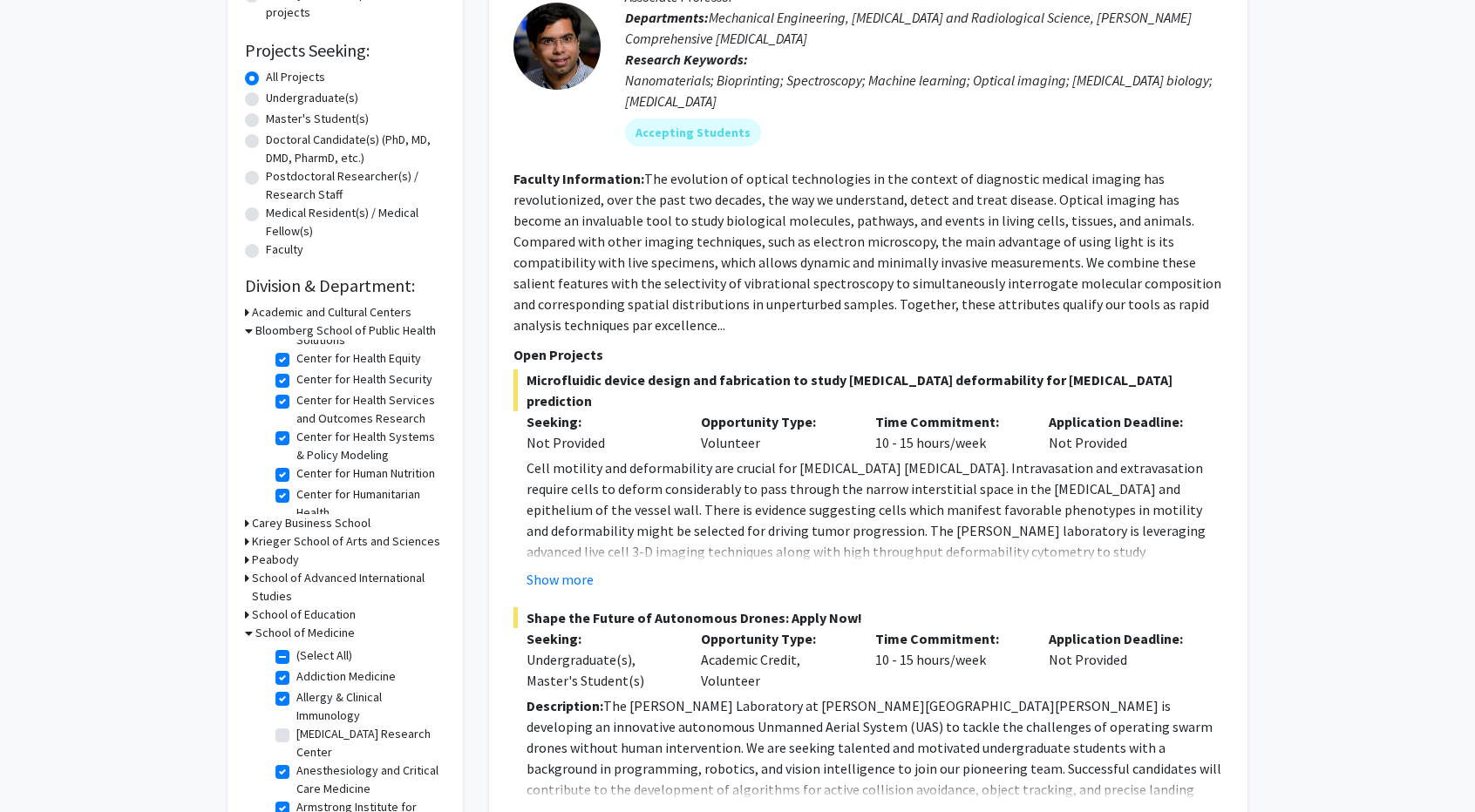
scroll to position [349, 0]
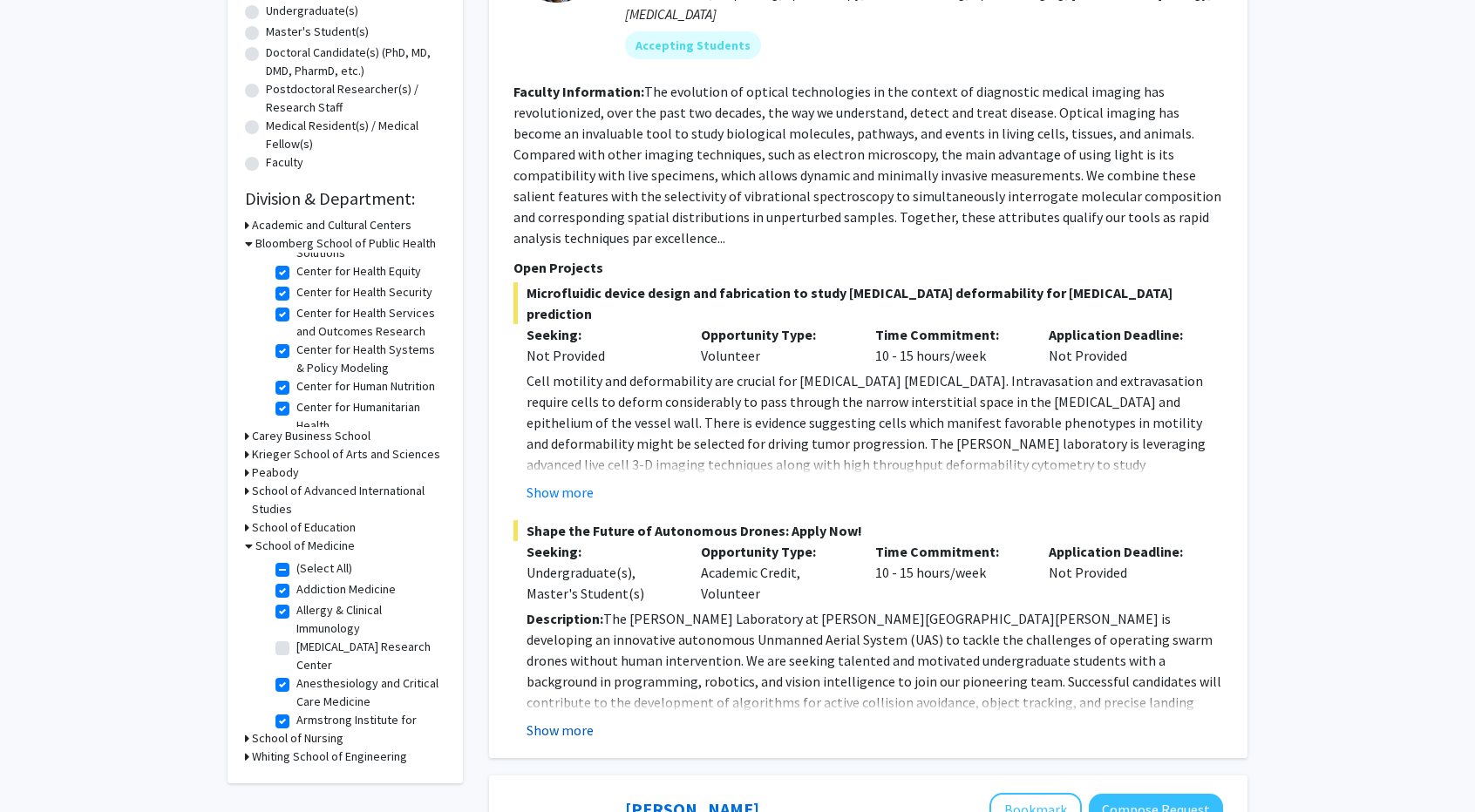
click at [586, 720] on button "Show more" at bounding box center [560, 730] width 67 height 20
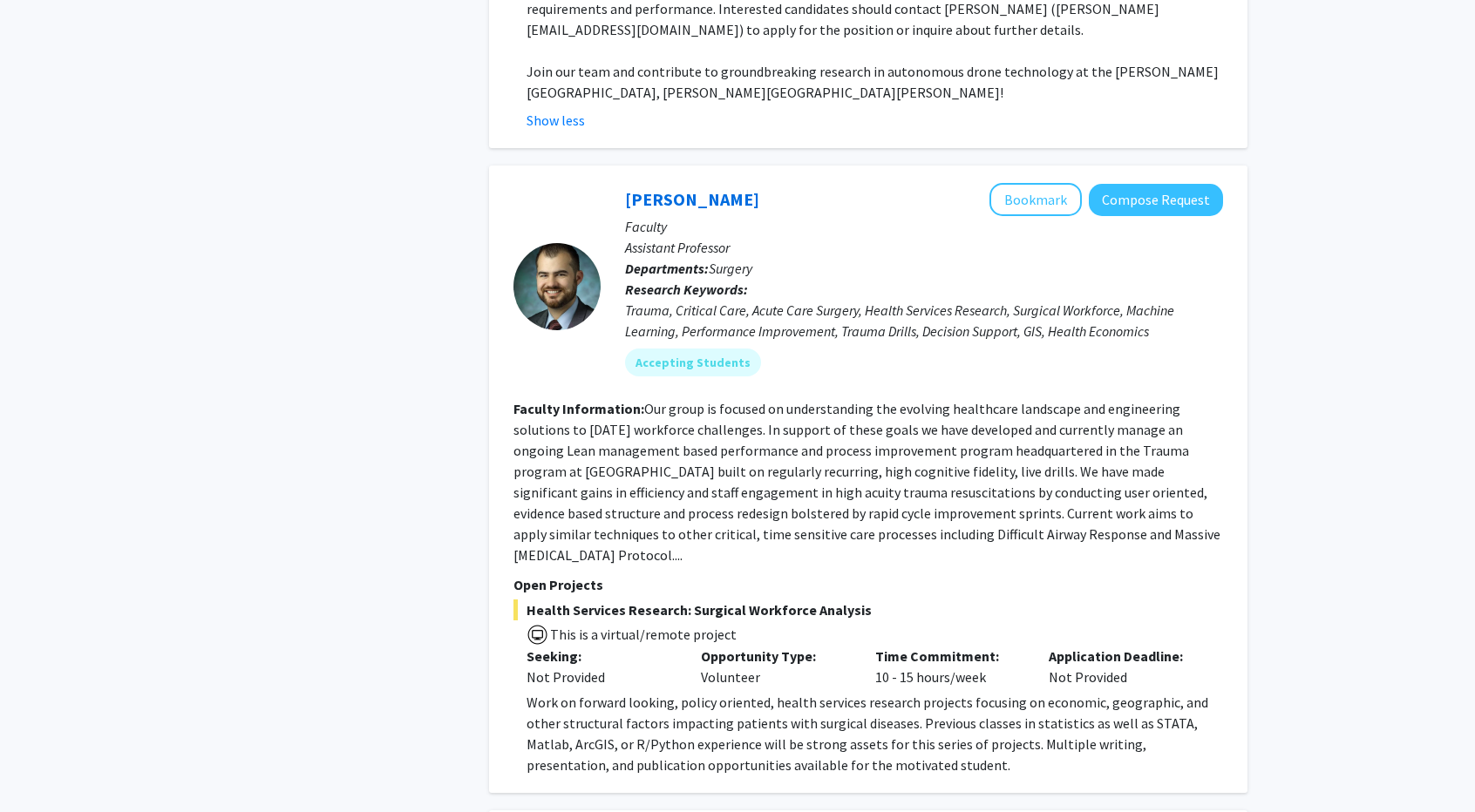
scroll to position [1568, 0]
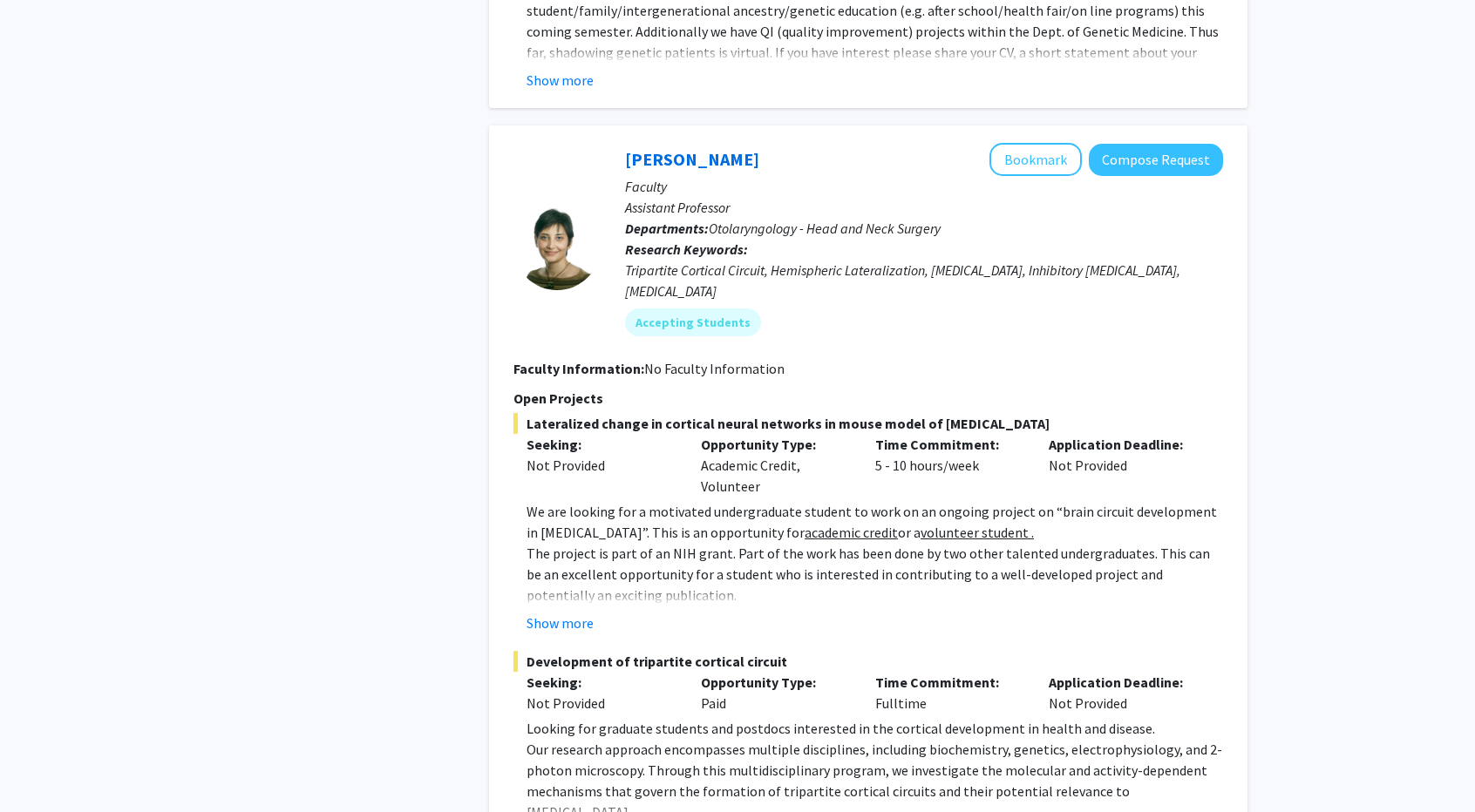
scroll to position [3573, 0]
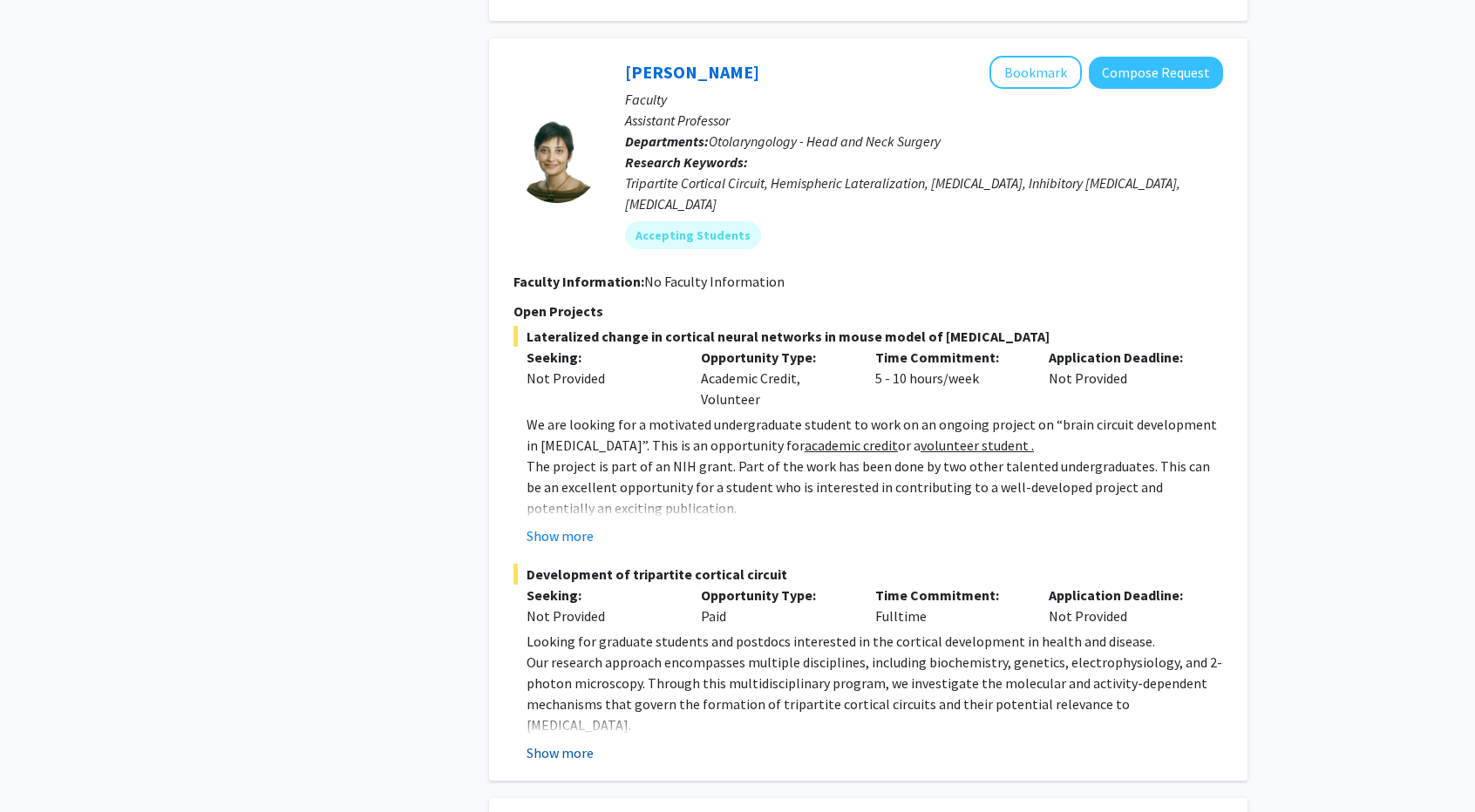
click at [559, 742] on button "Show more" at bounding box center [560, 752] width 67 height 20
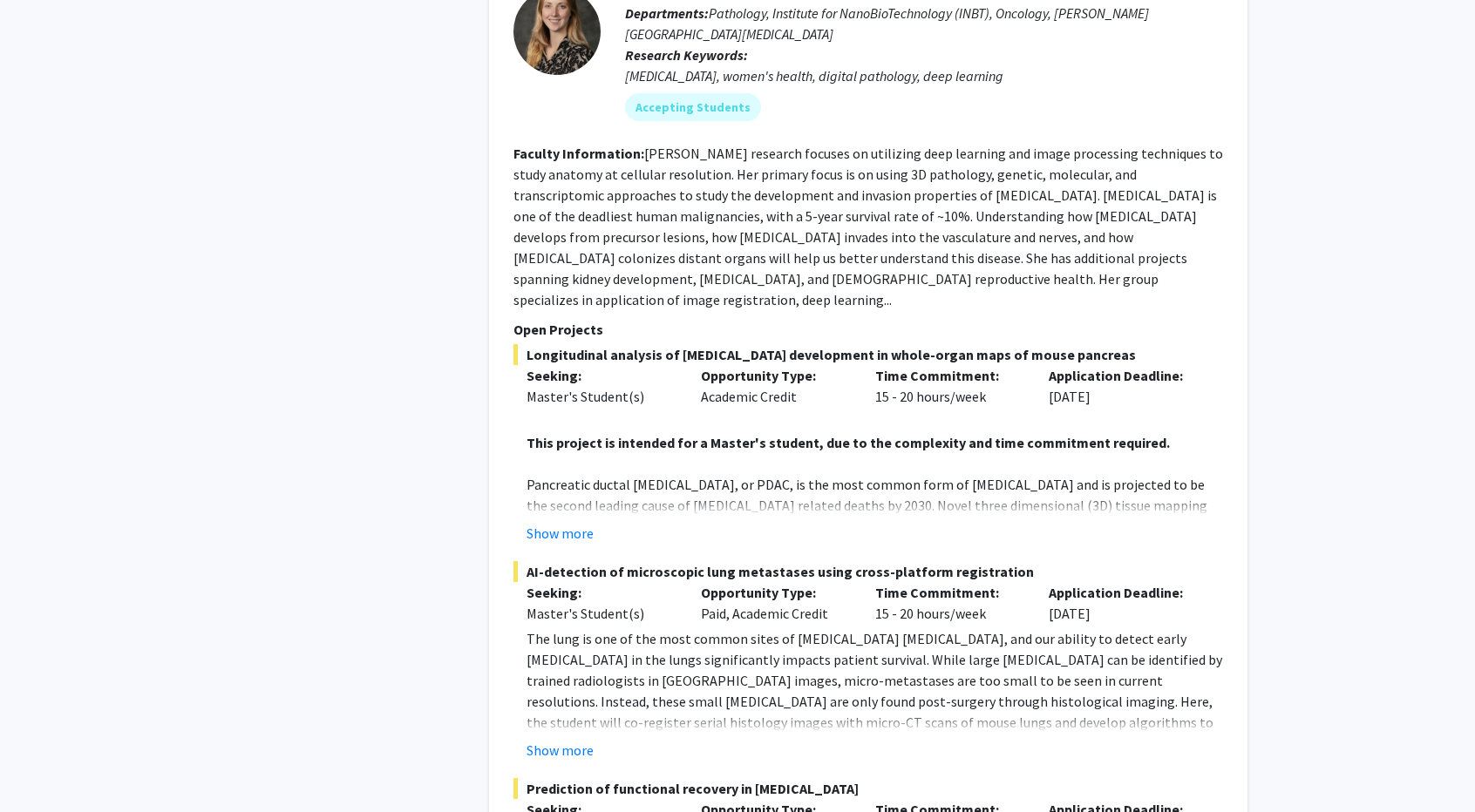
scroll to position [6361, 0]
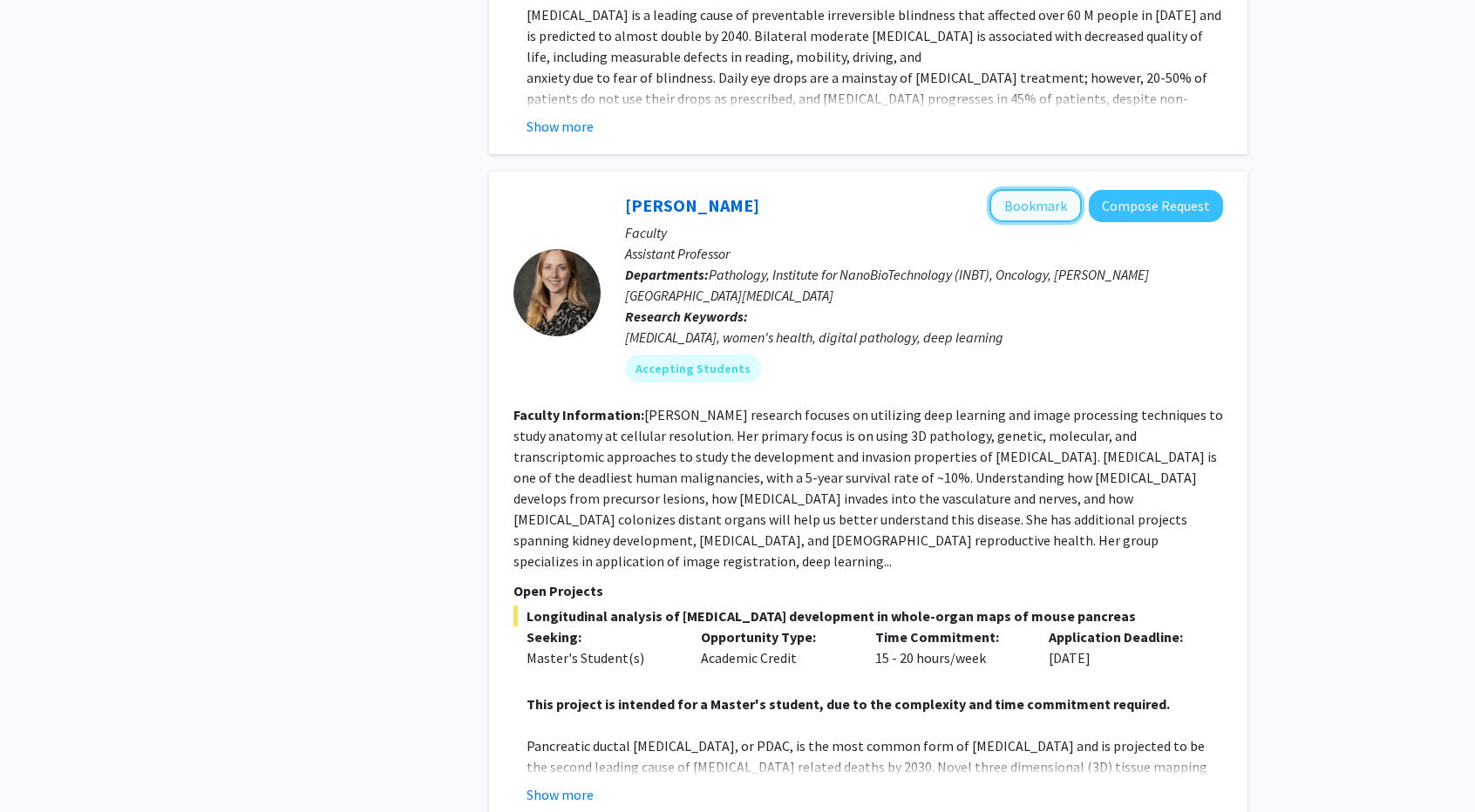
click at [1042, 189] on button "Bookmark" at bounding box center [1035, 206] width 92 height 33
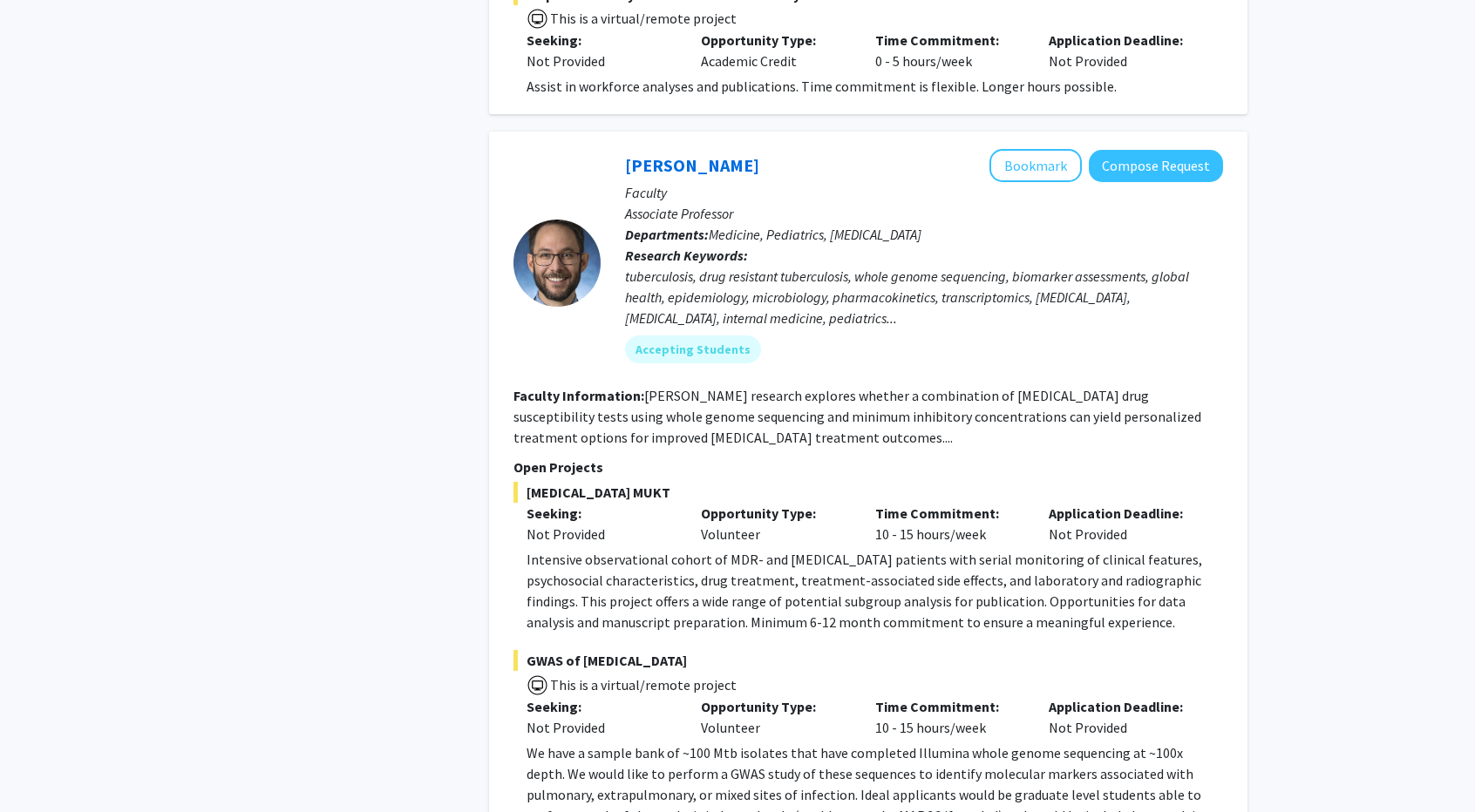
scroll to position [8366, 0]
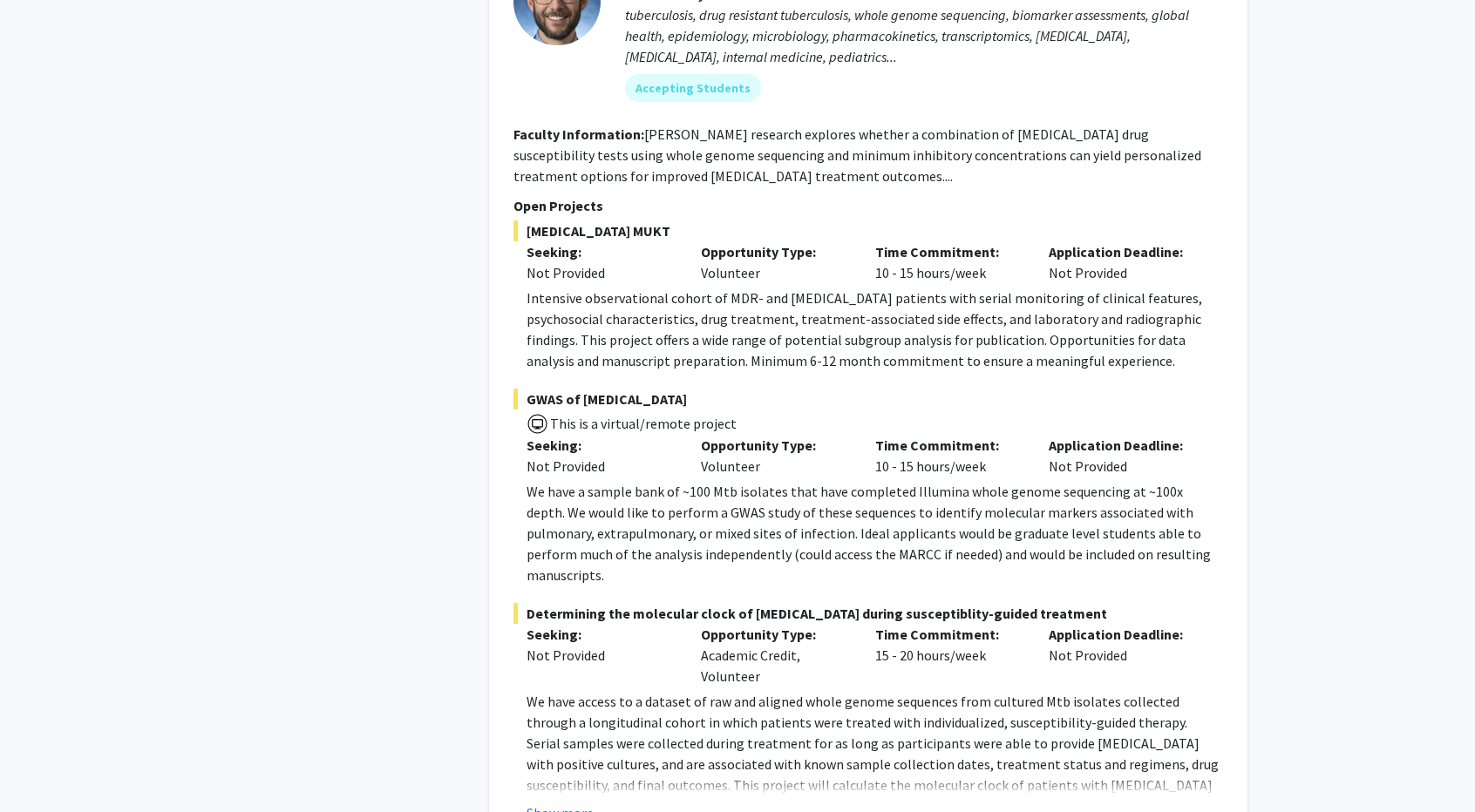
scroll to position [8552, 0]
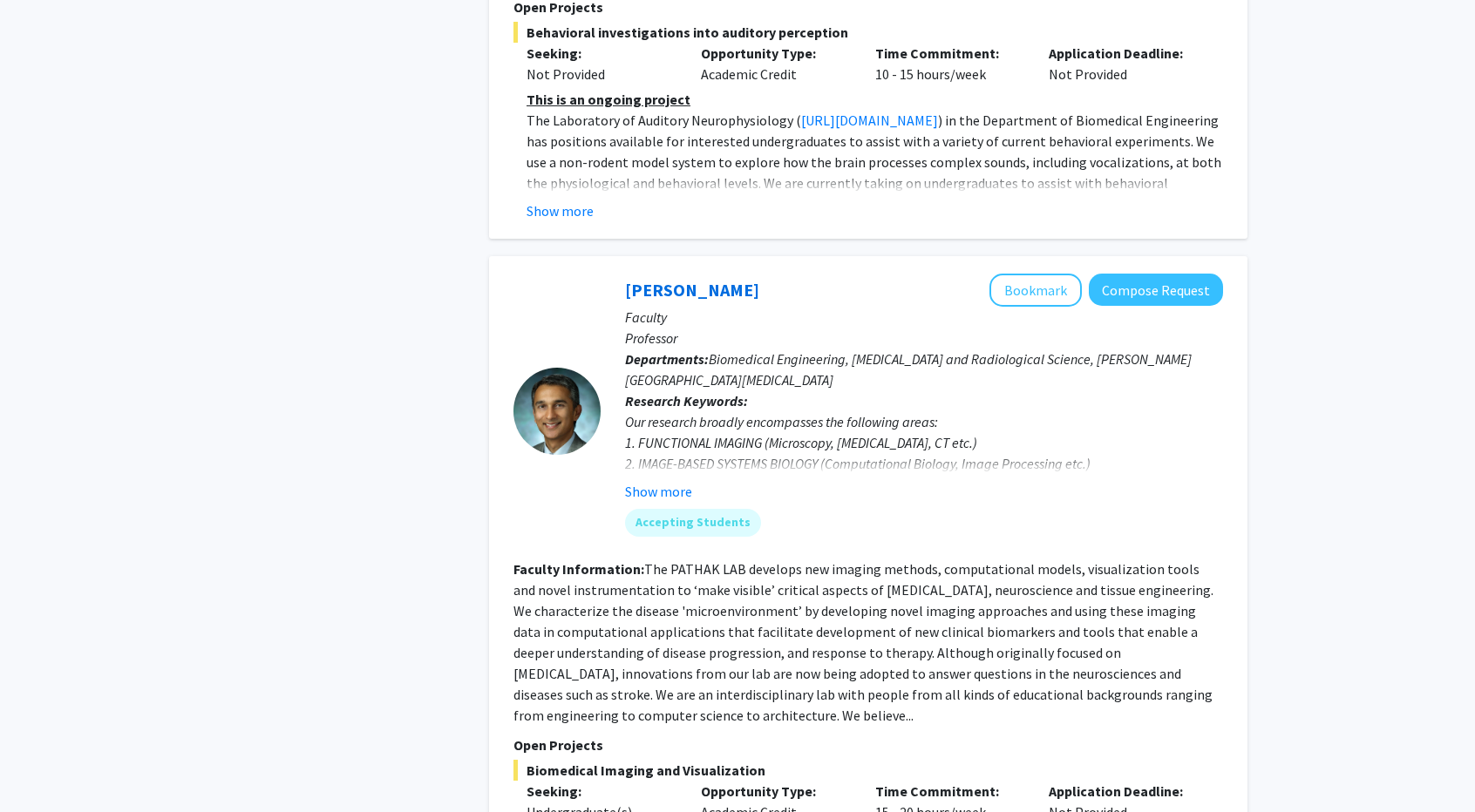
scroll to position [6012, 0]
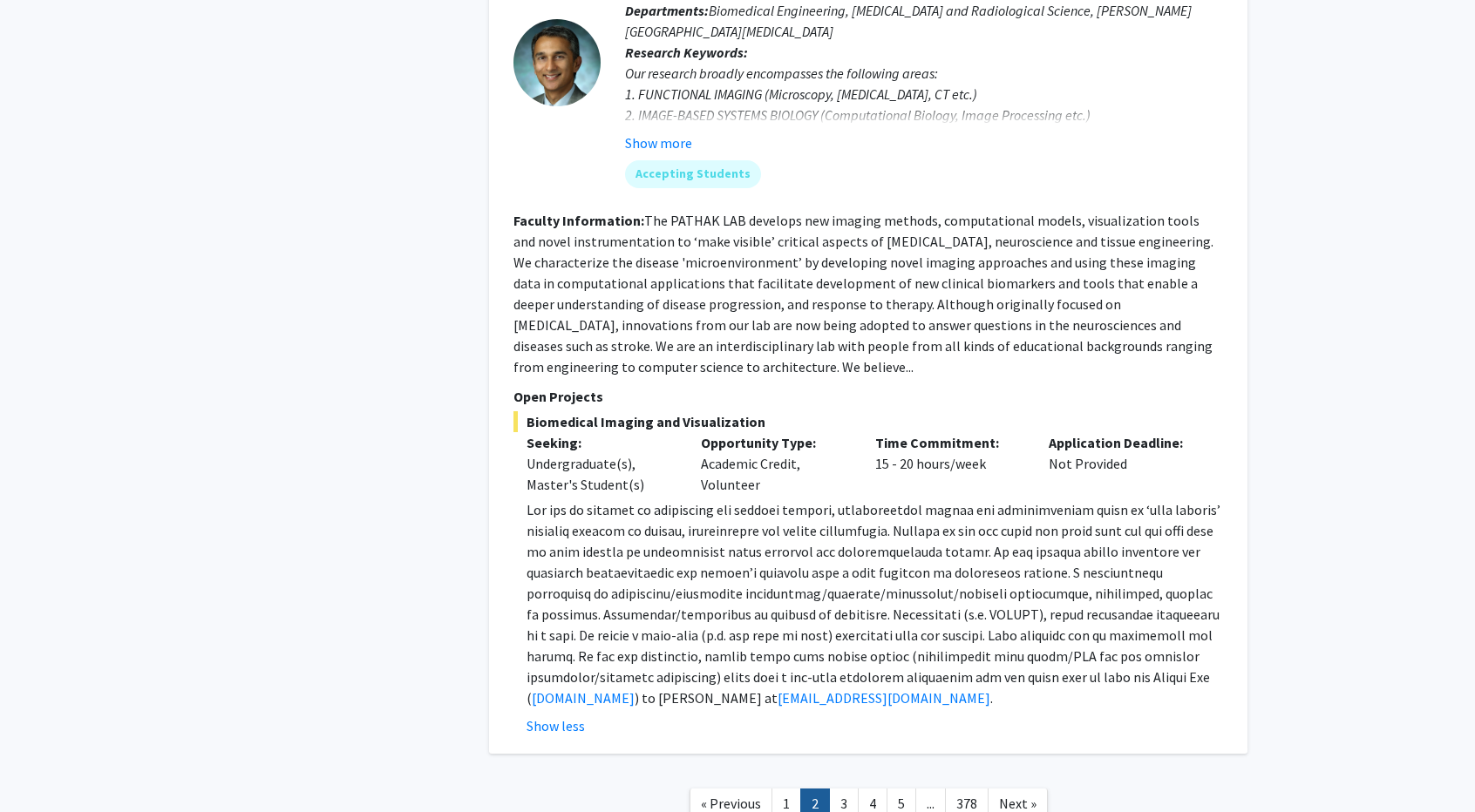
scroll to position [6283, 0]
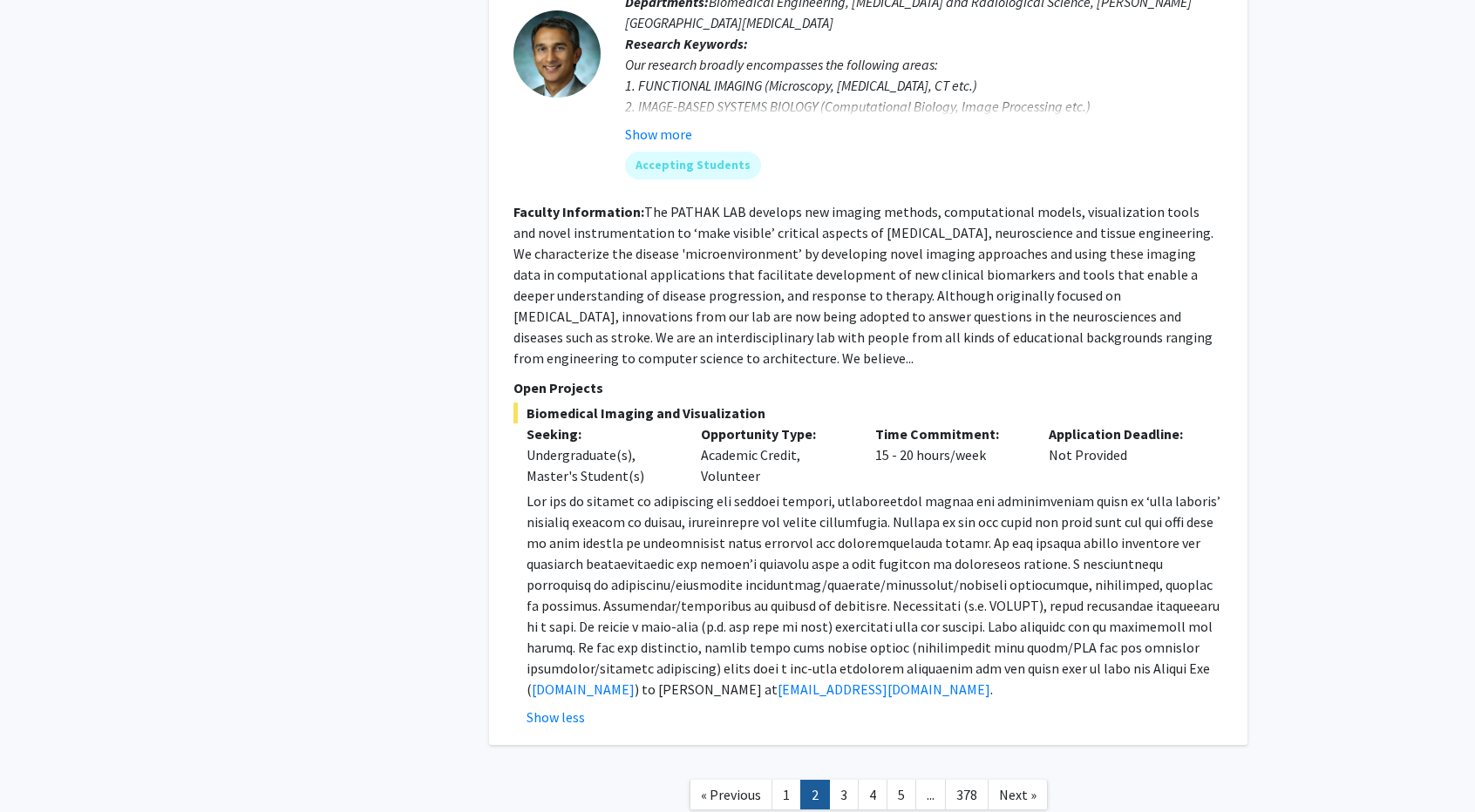
click at [1022, 786] on span "Next »" at bounding box center [1018, 794] width 37 height 18
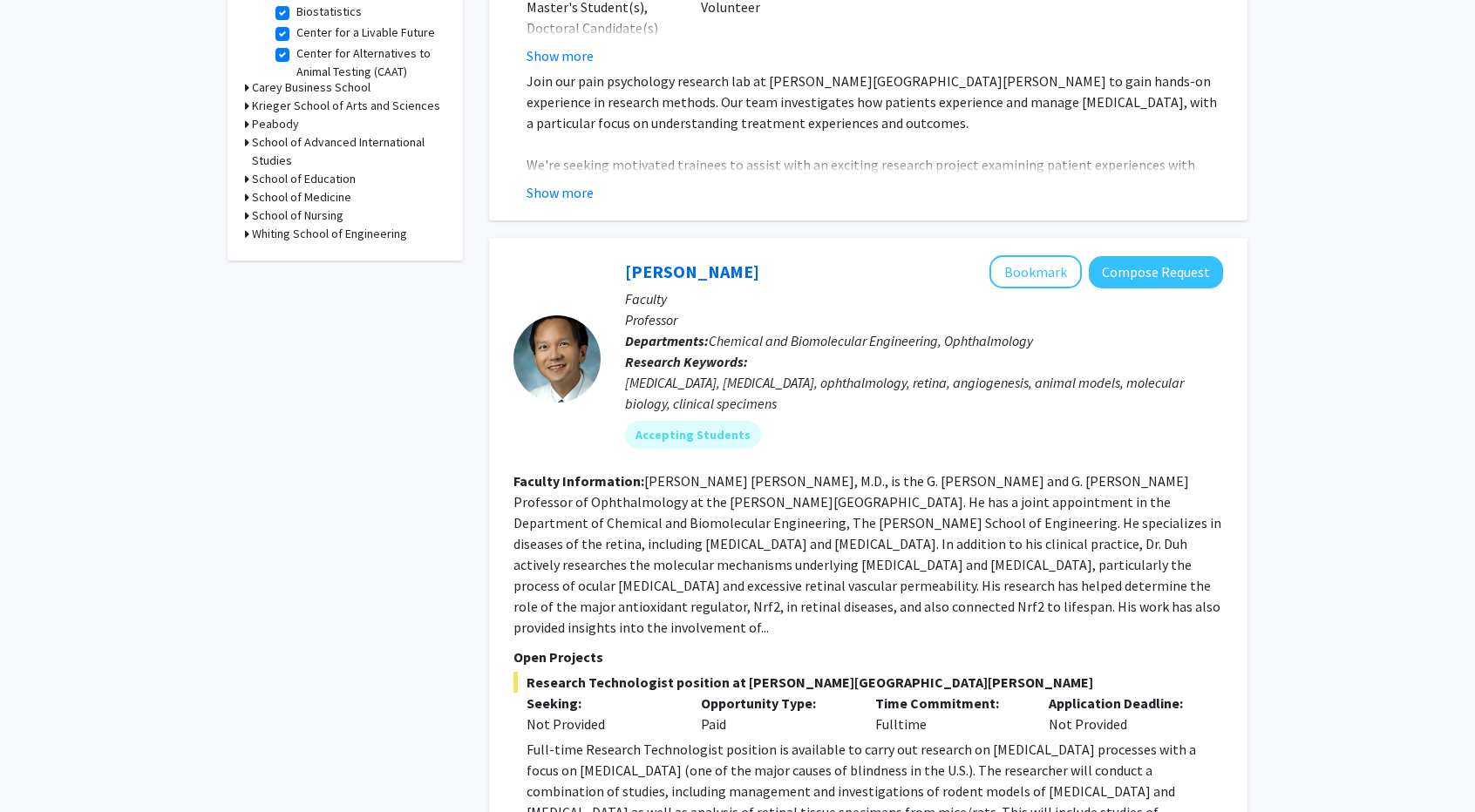
scroll to position [784, 0]
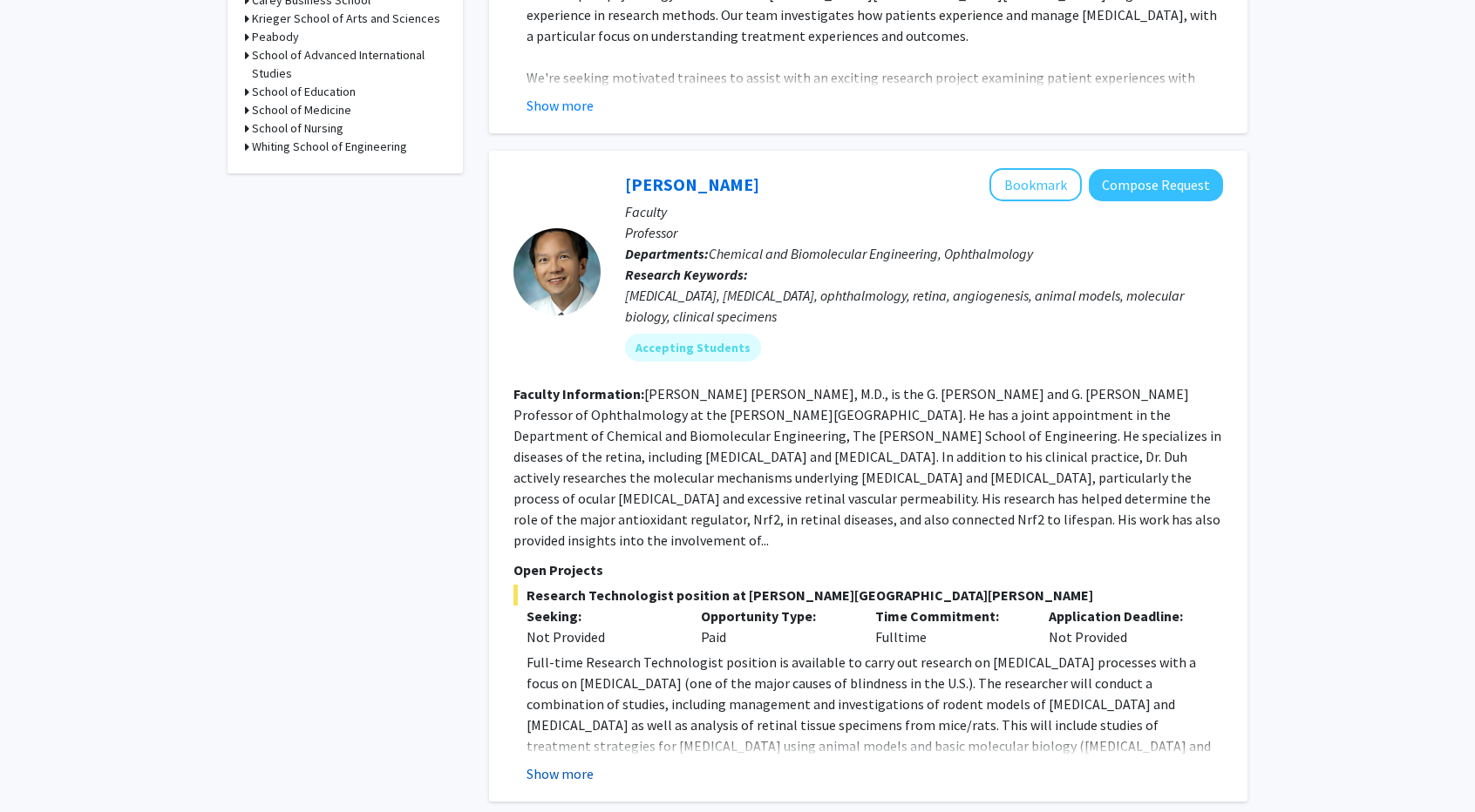
click at [581, 764] on button "Show more" at bounding box center [560, 774] width 67 height 20
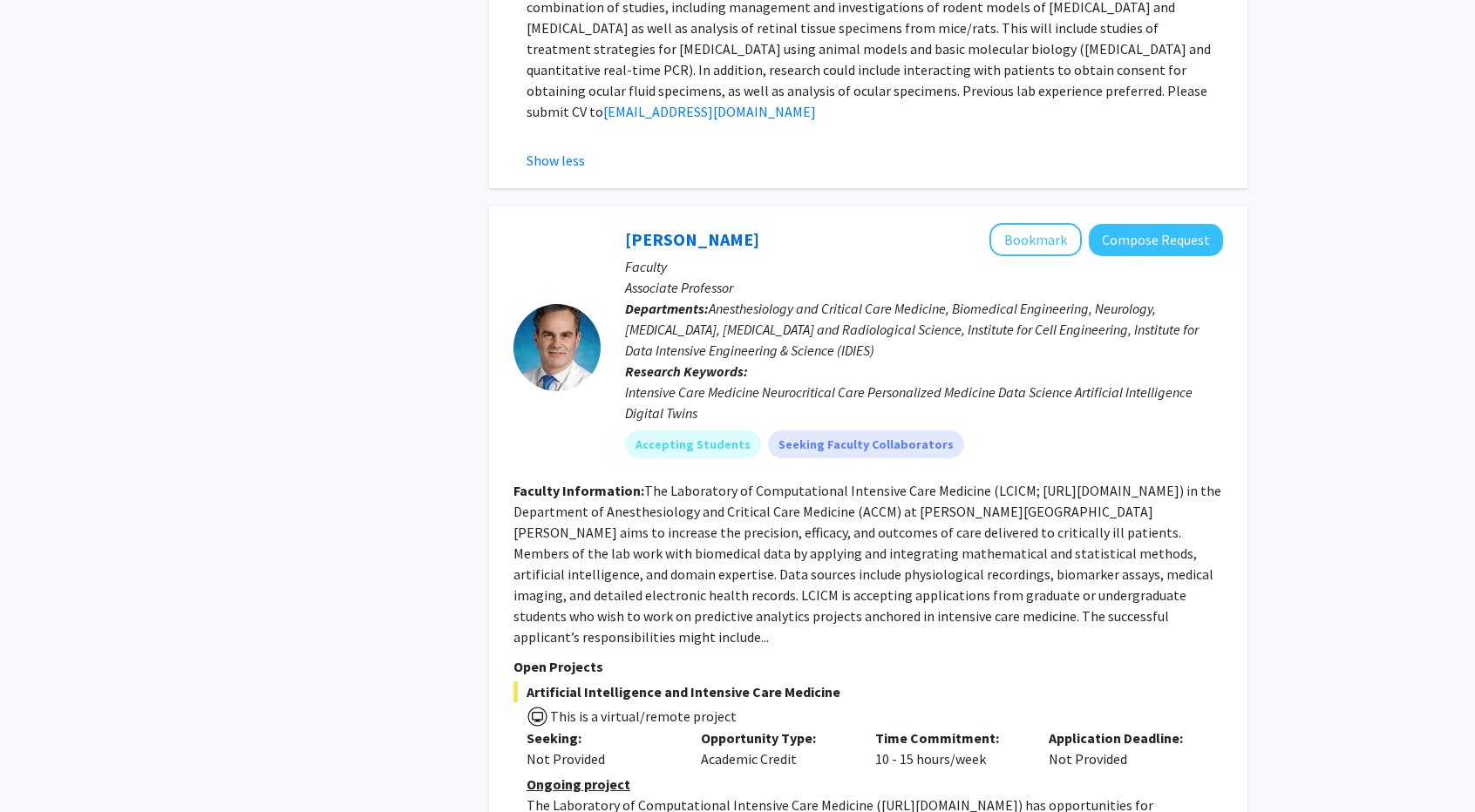
scroll to position [1656, 0]
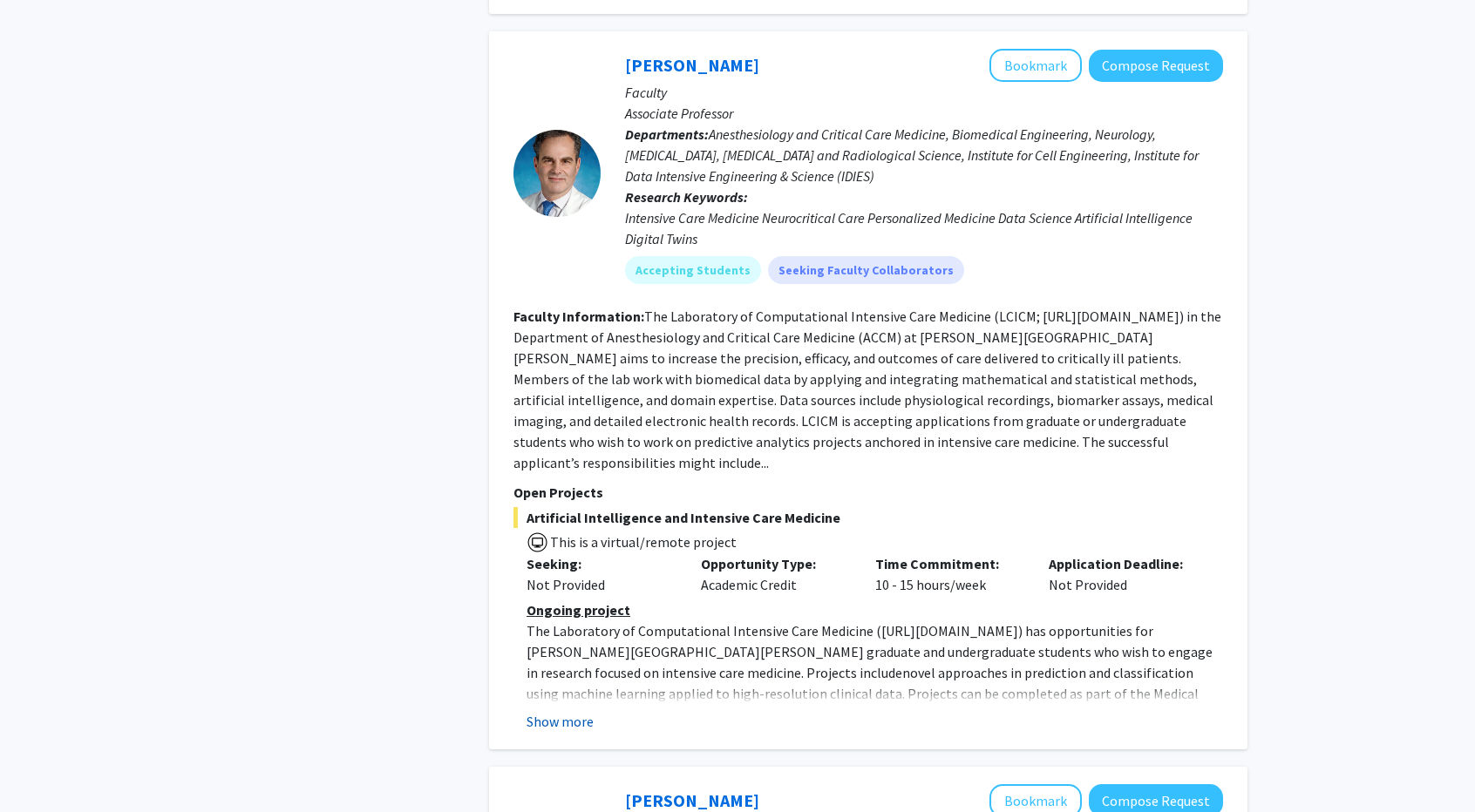
click at [573, 711] on button "Show more" at bounding box center [560, 721] width 67 height 20
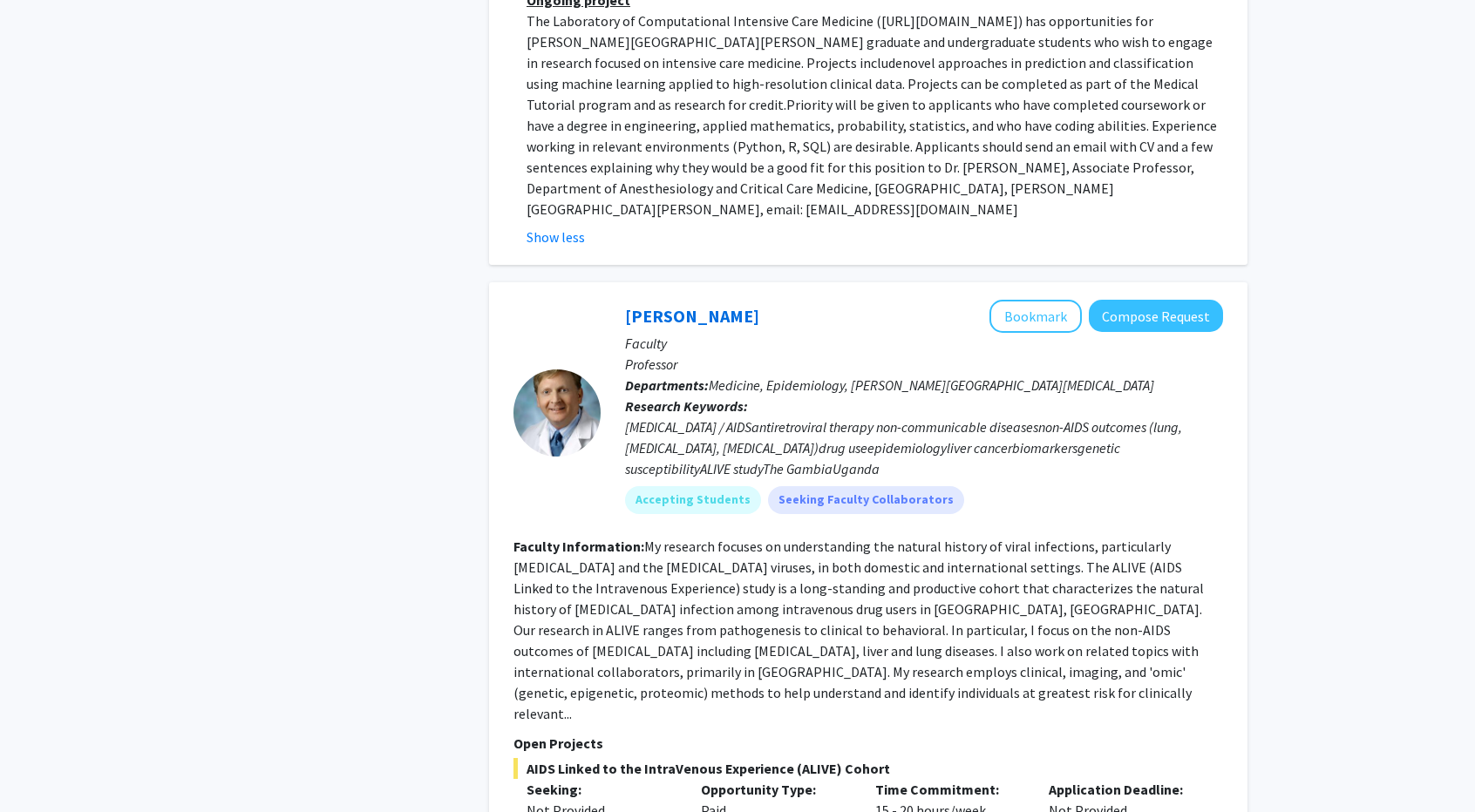
scroll to position [2353, 0]
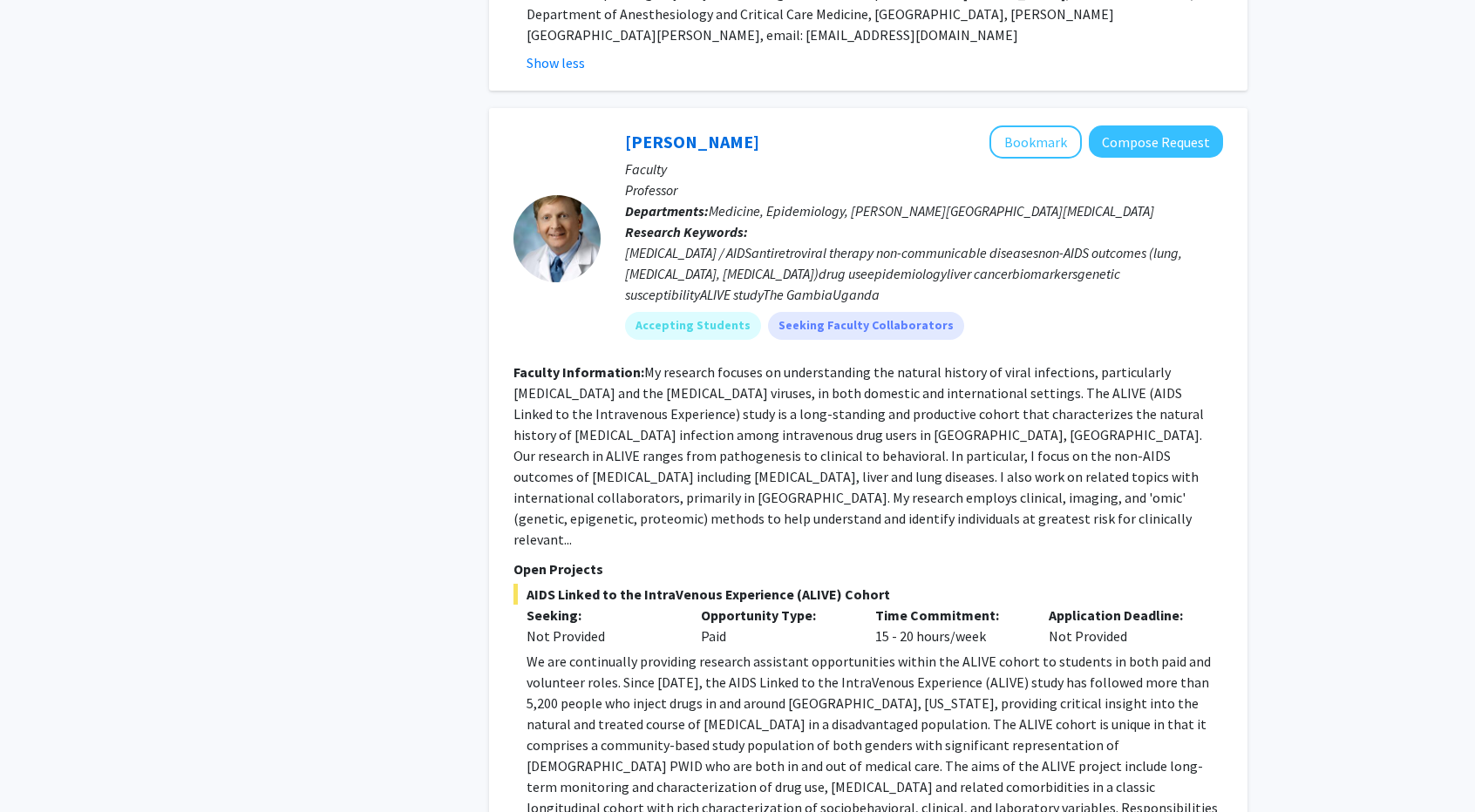
scroll to position [2615, 0]
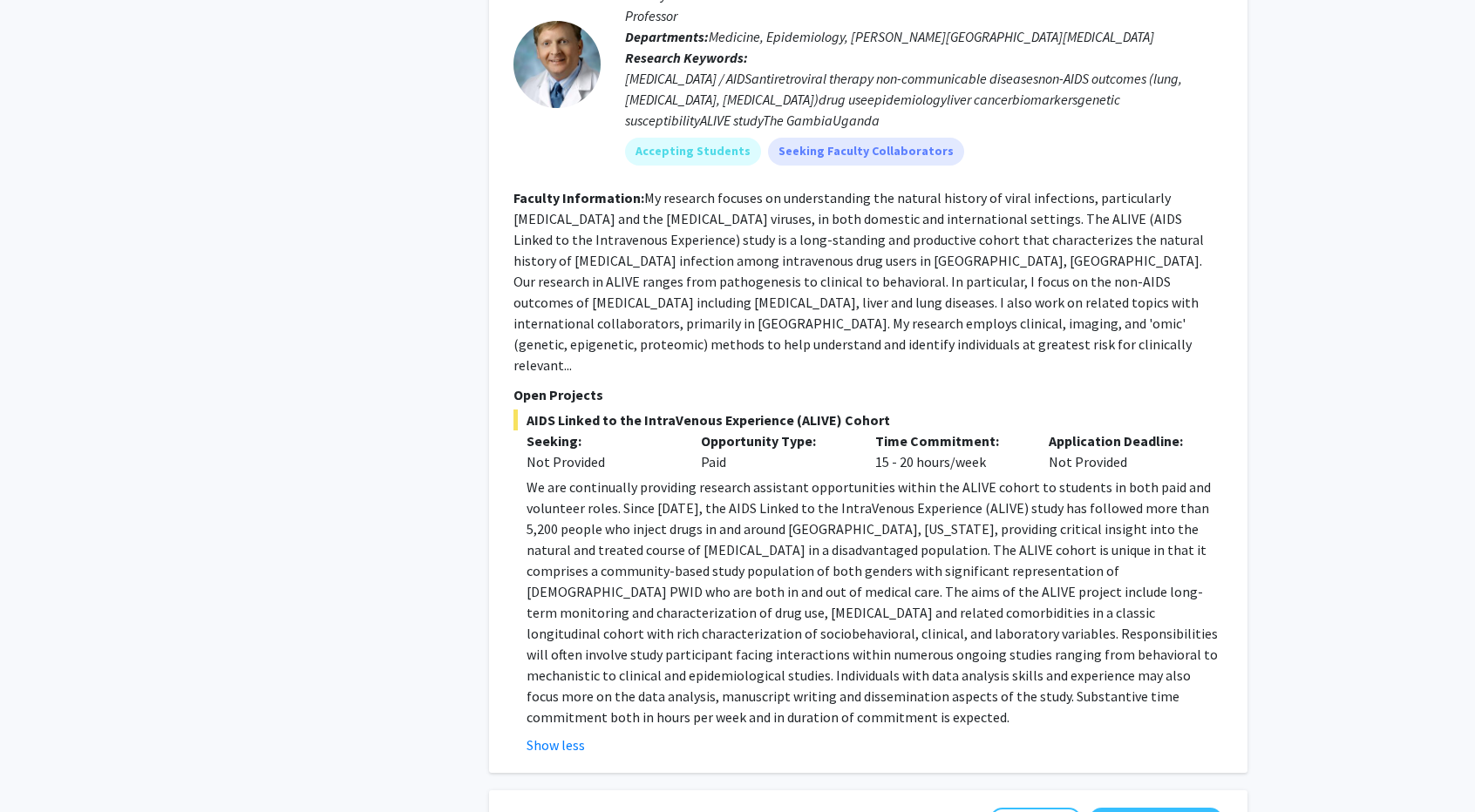
click at [1418, 606] on div "Refine By Collaboration Status: Collaboration Status All Faculty/Staff Collabor…" at bounding box center [737, 706] width 1475 height 6516
click at [394, 527] on div "Refine By Collaboration Status: Collaboration Status All Faculty/Staff Collabor…" at bounding box center [344, 693] width 261 height 6463
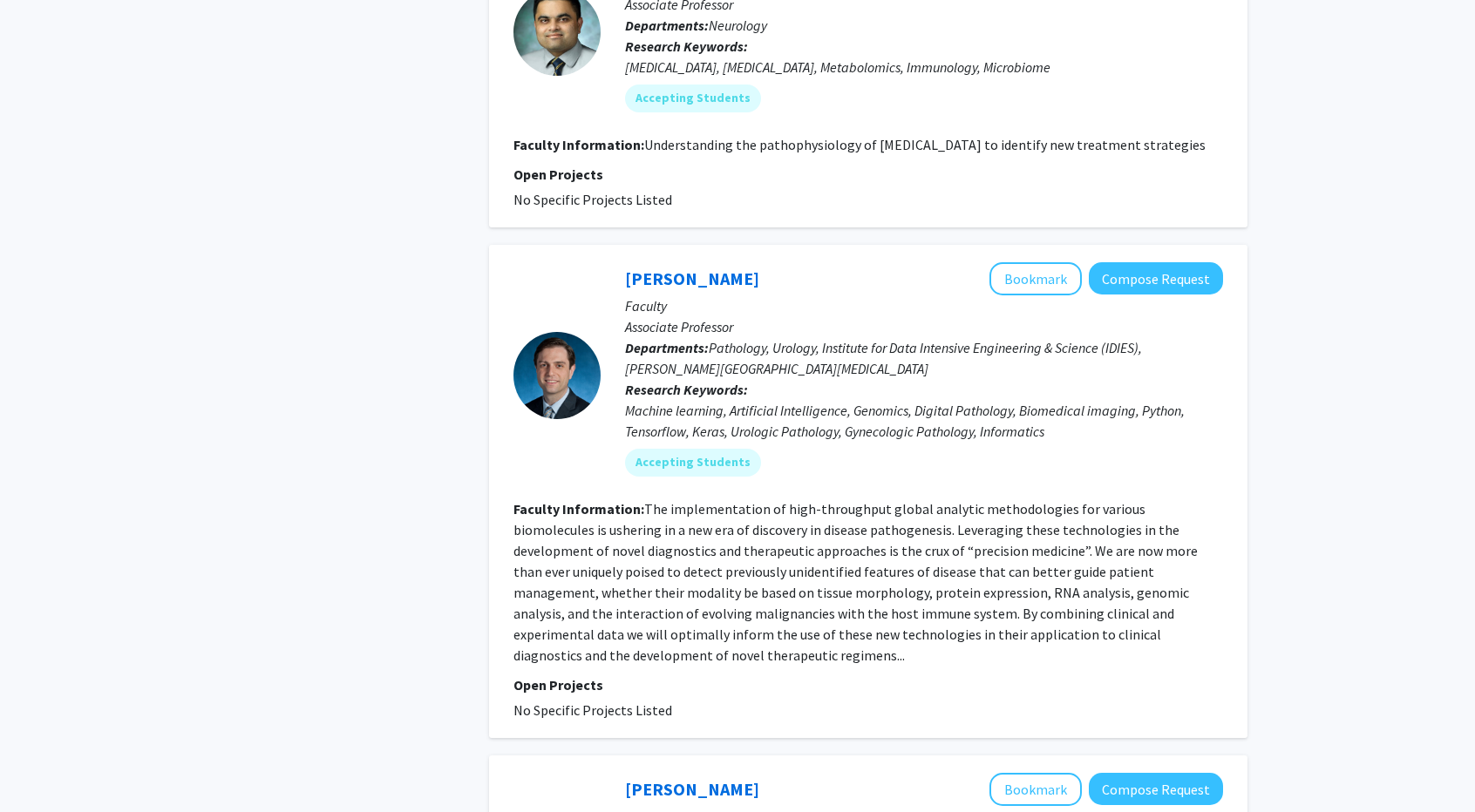
scroll to position [5631, 0]
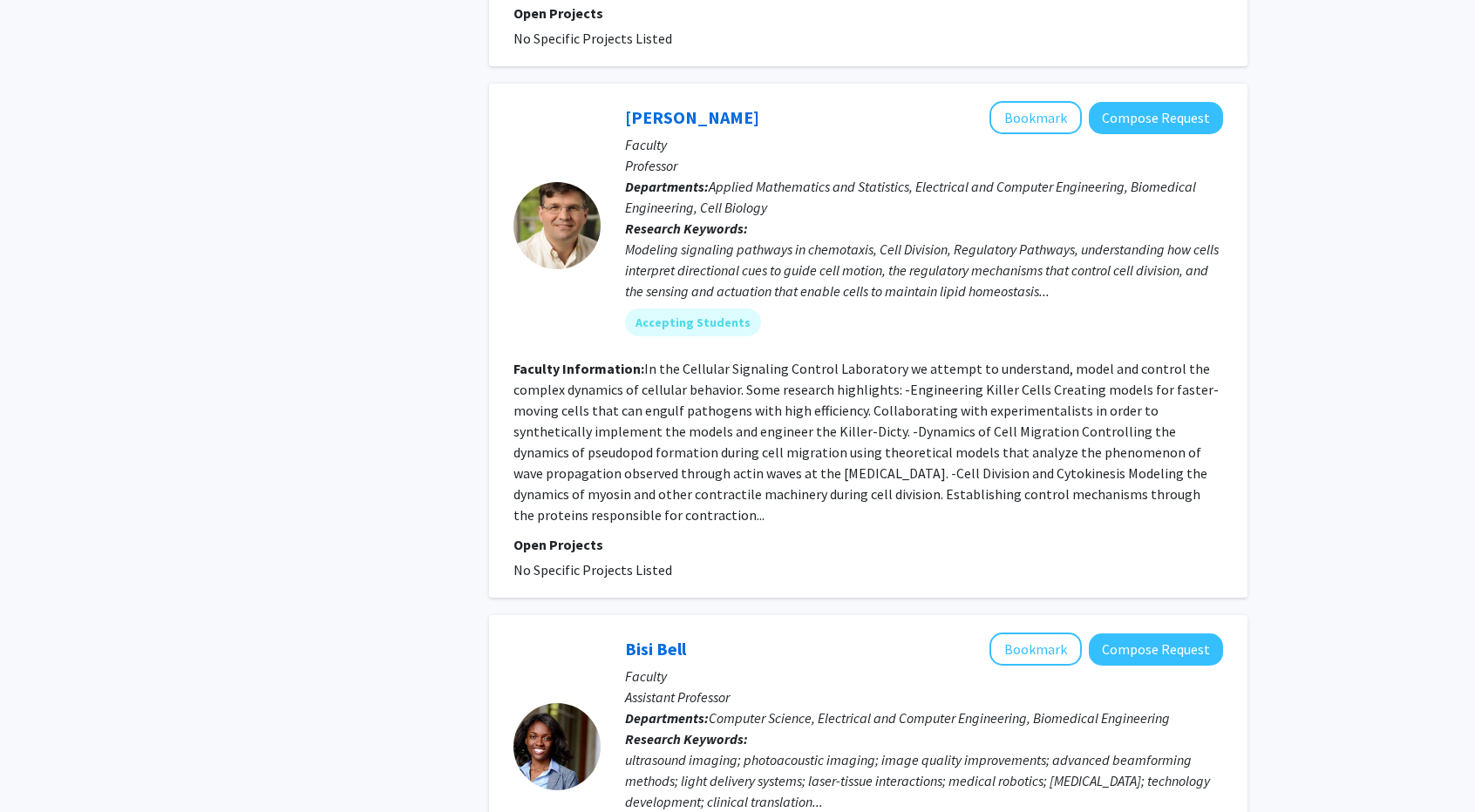
scroll to position [2004, 0]
